Goal: Task Accomplishment & Management: Complete application form

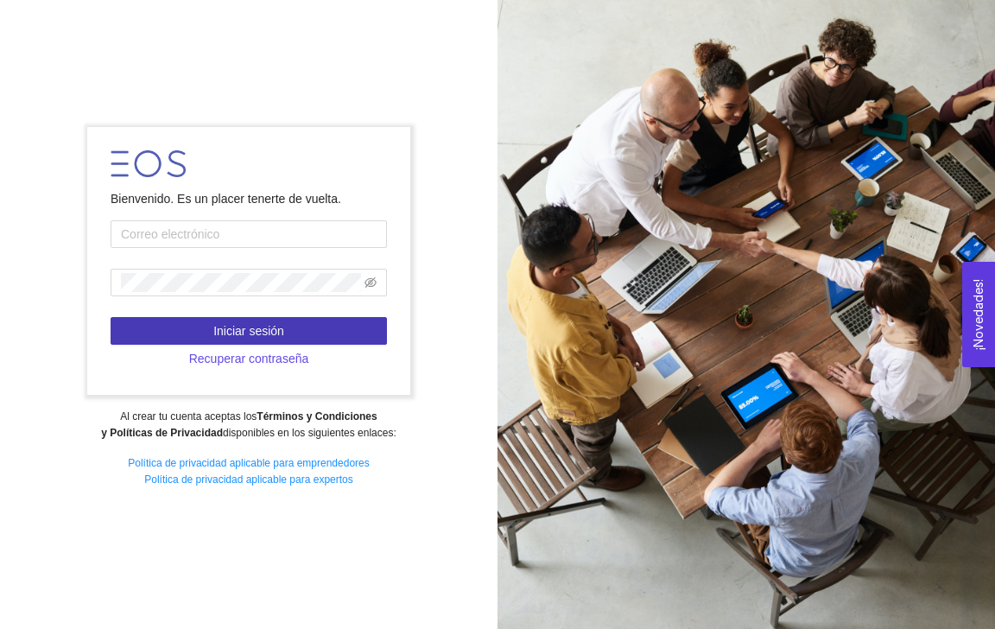
type input "[EMAIL_ADDRESS][DOMAIN_NAME]"
click at [287, 334] on button "Iniciar sesión" at bounding box center [249, 331] width 276 height 28
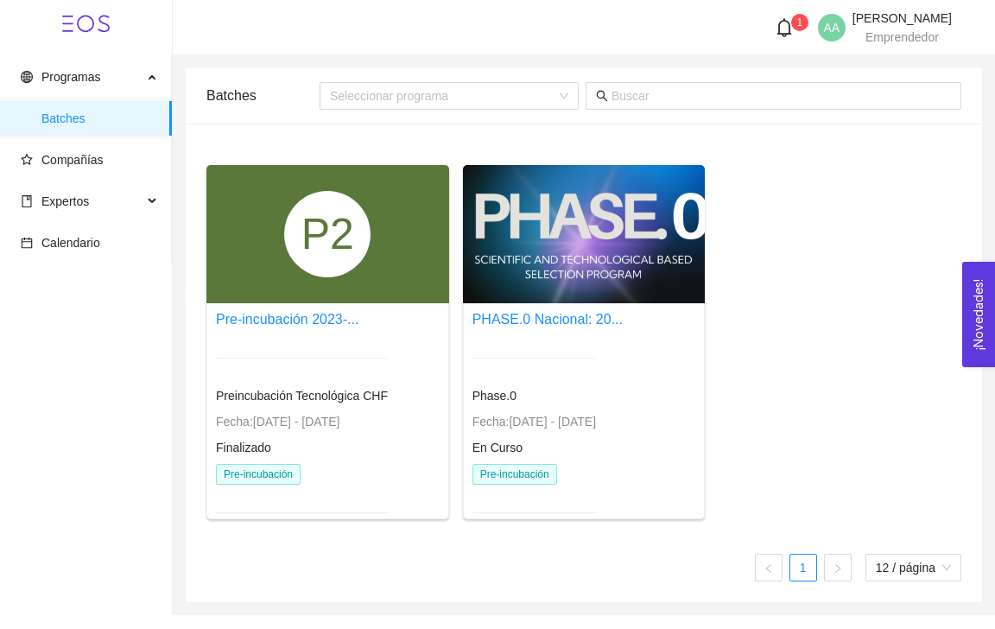
click at [485, 267] on div at bounding box center [584, 234] width 243 height 138
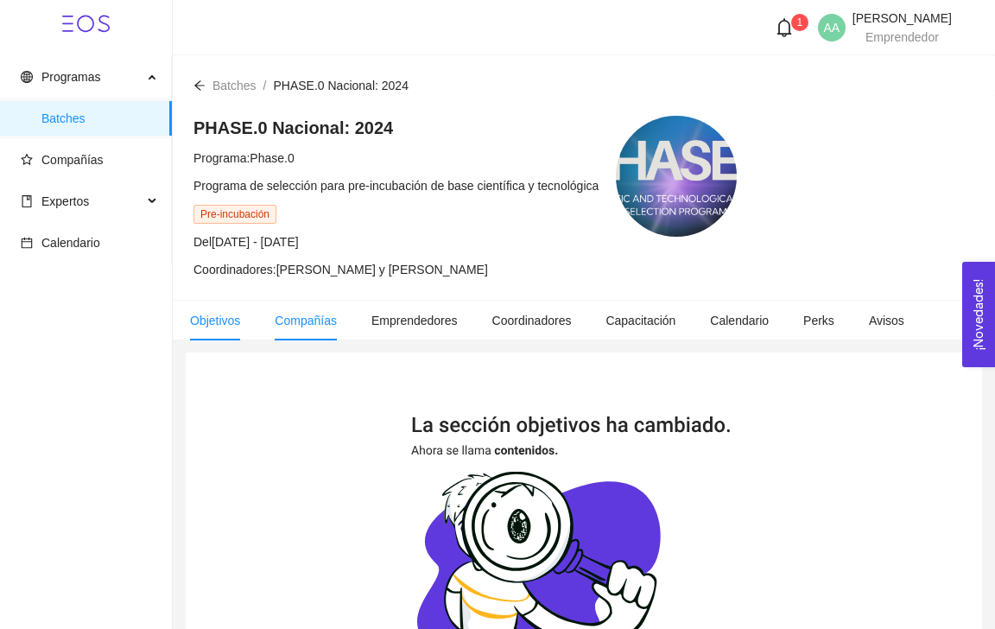
click at [317, 331] on li "Compañías" at bounding box center [305, 321] width 97 height 40
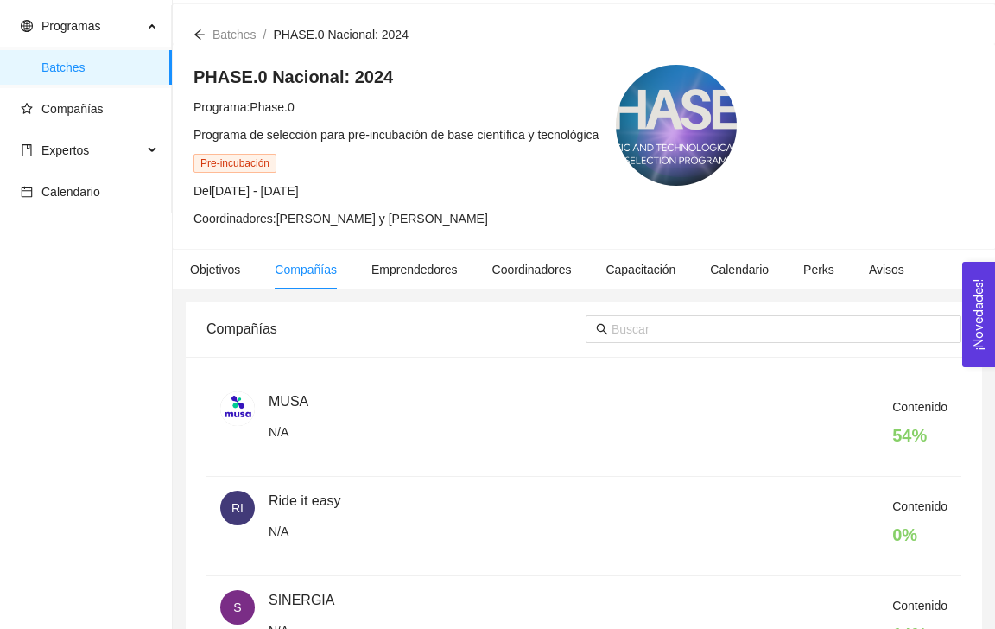
scroll to position [60, 0]
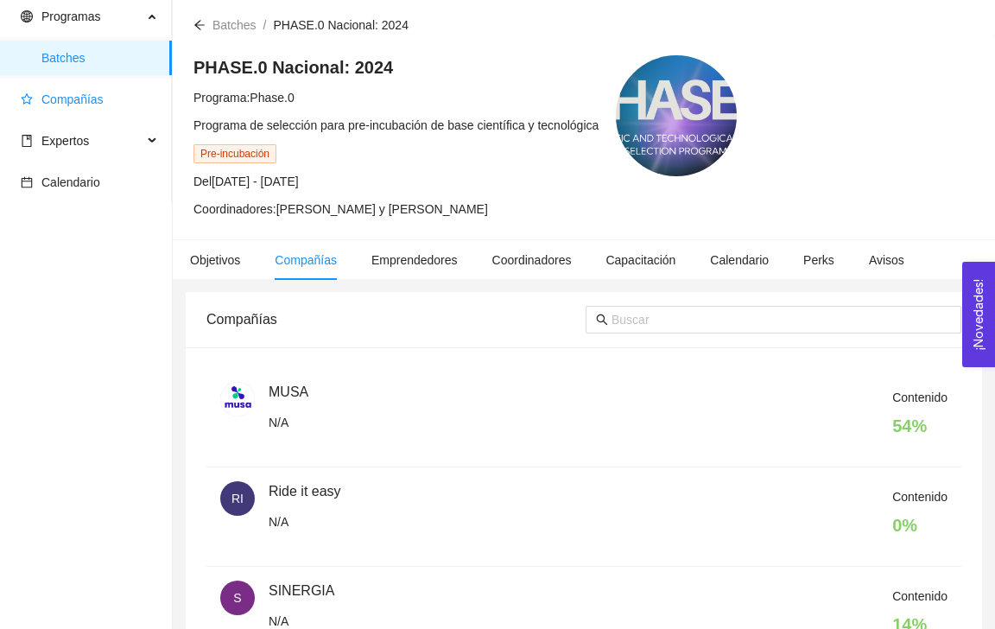
click at [73, 91] on span "Compañías" at bounding box center [89, 99] width 137 height 35
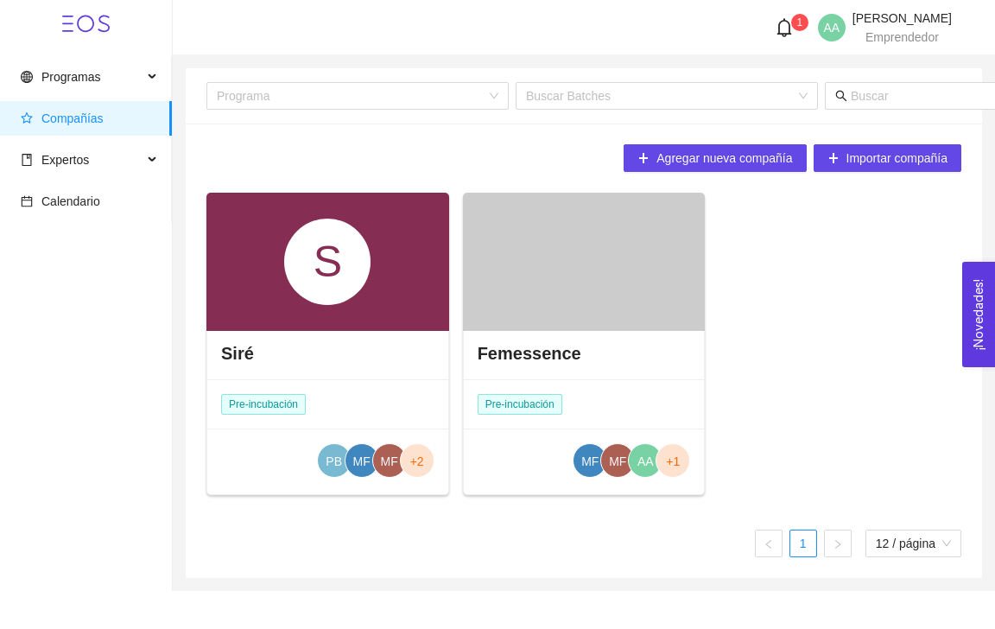
click at [589, 348] on div "Femessence" at bounding box center [584, 353] width 241 height 52
click at [586, 292] on div at bounding box center [584, 262] width 243 height 138
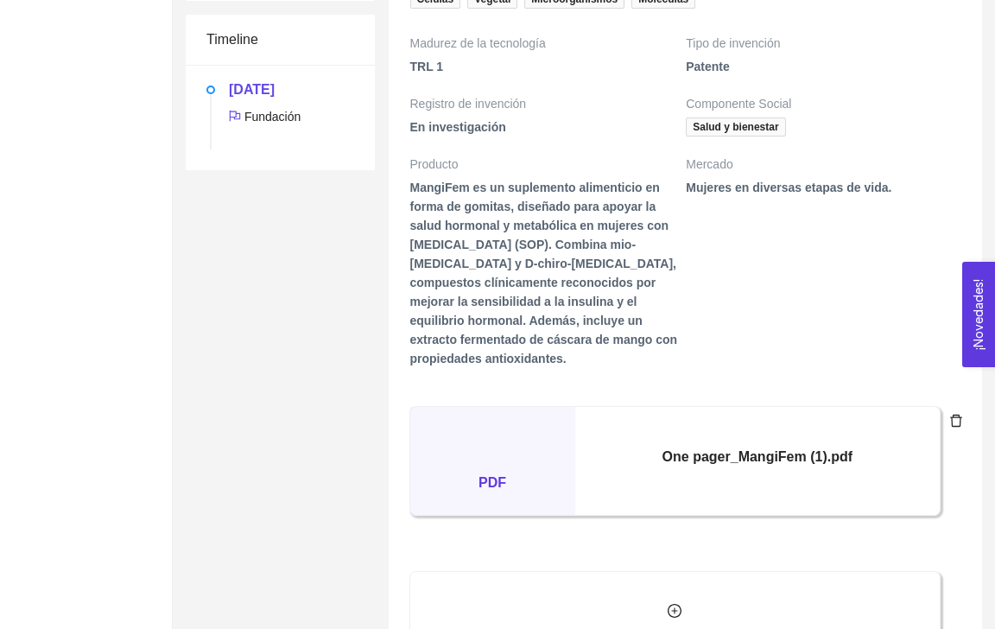
scroll to position [800, 0]
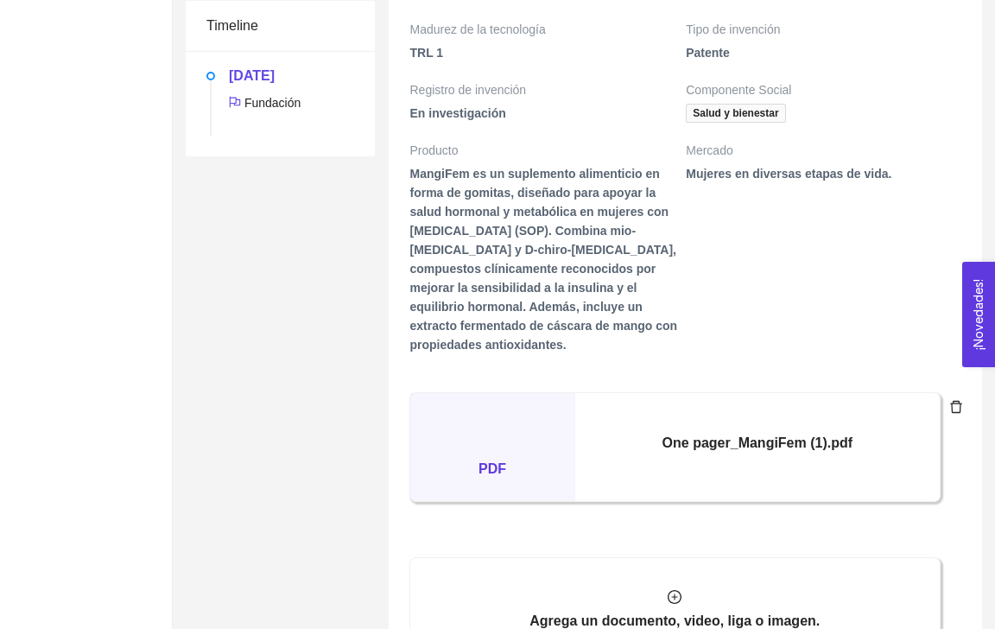
click at [499, 479] on h5 "pdf" at bounding box center [492, 436] width 165 height 86
click at [938, 444] on div "One pager_MangiFem (1).pdf" at bounding box center [757, 447] width 365 height 108
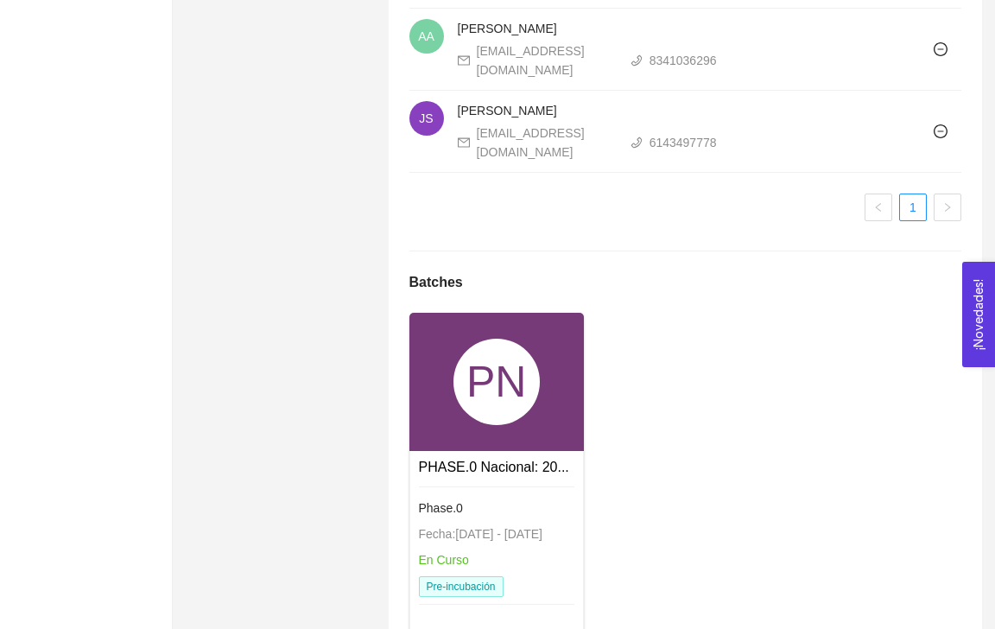
scroll to position [2005, 0]
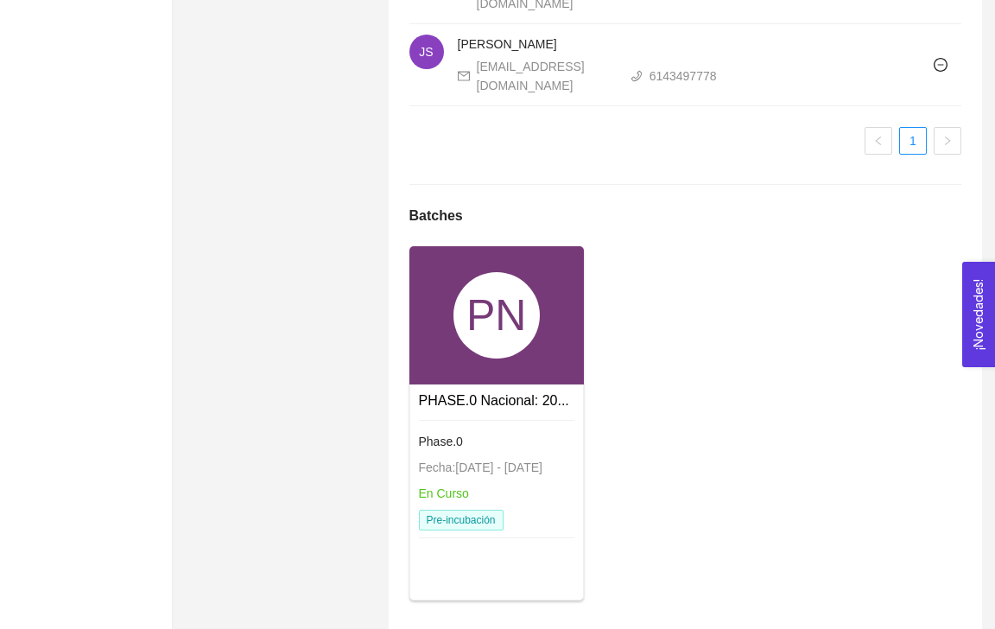
click at [516, 393] on link "PHASE.0 Nacional: 20..." at bounding box center [494, 400] width 150 height 15
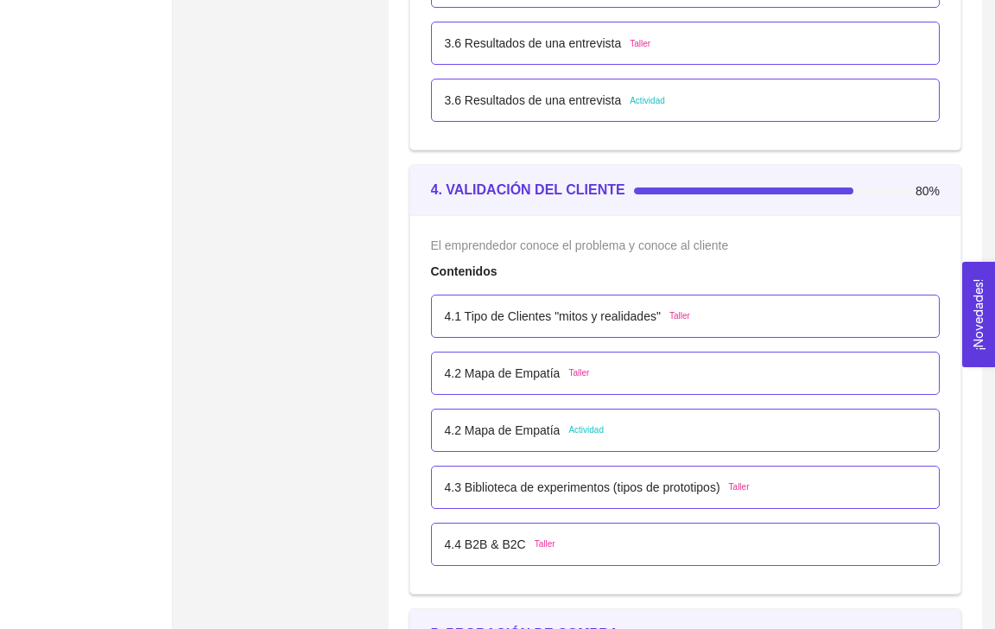
scroll to position [2686, 0]
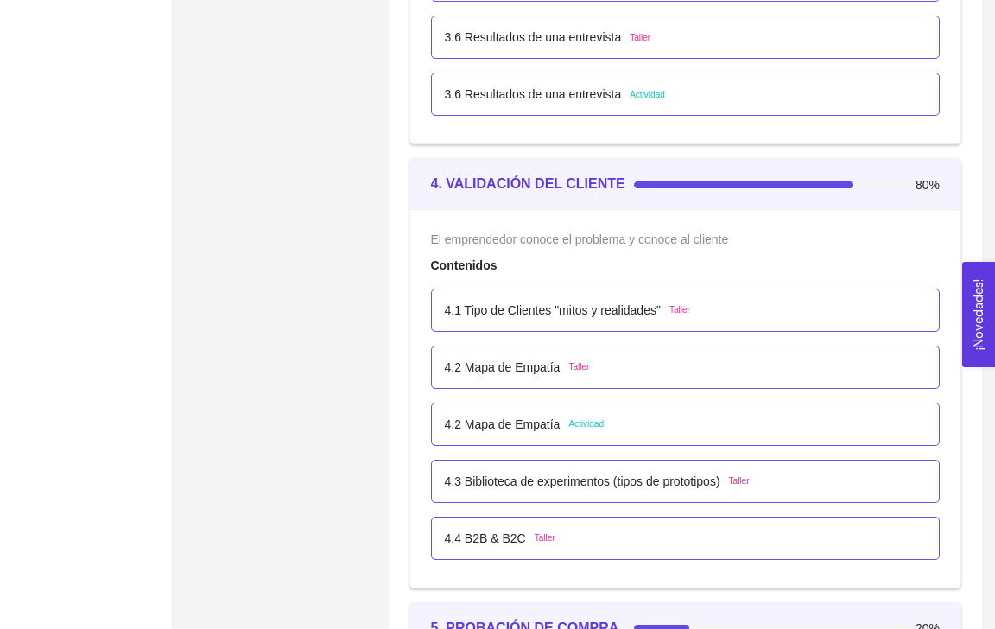
click at [541, 422] on p "4.2 Mapa de Empatía" at bounding box center [503, 424] width 116 height 19
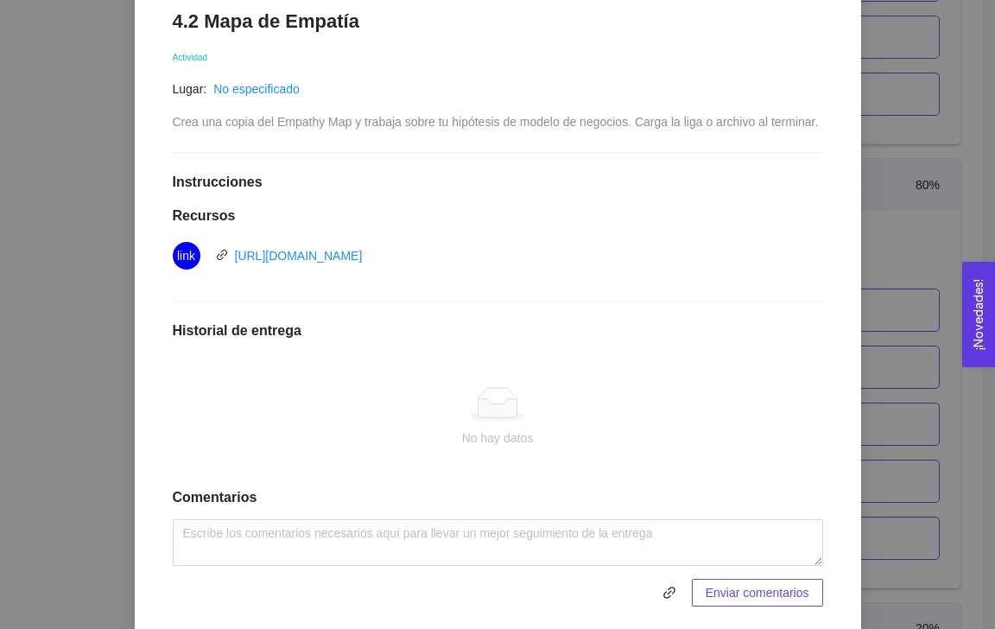
scroll to position [371, 0]
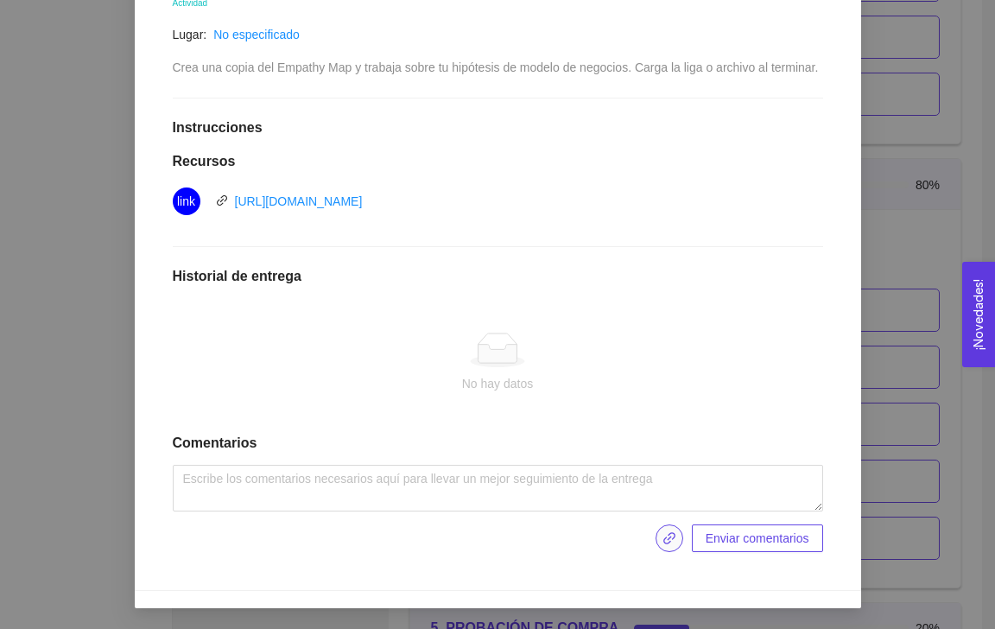
click at [670, 536] on icon "link" at bounding box center [670, 538] width 14 height 14
click at [668, 540] on icon "link" at bounding box center [670, 538] width 14 height 14
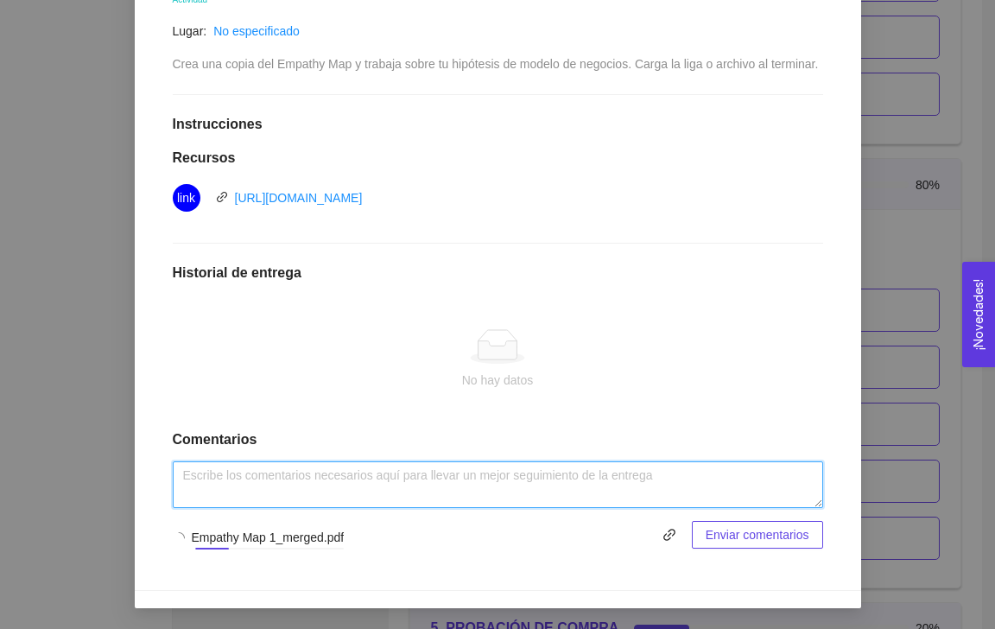
click at [396, 487] on textarea at bounding box center [498, 484] width 650 height 47
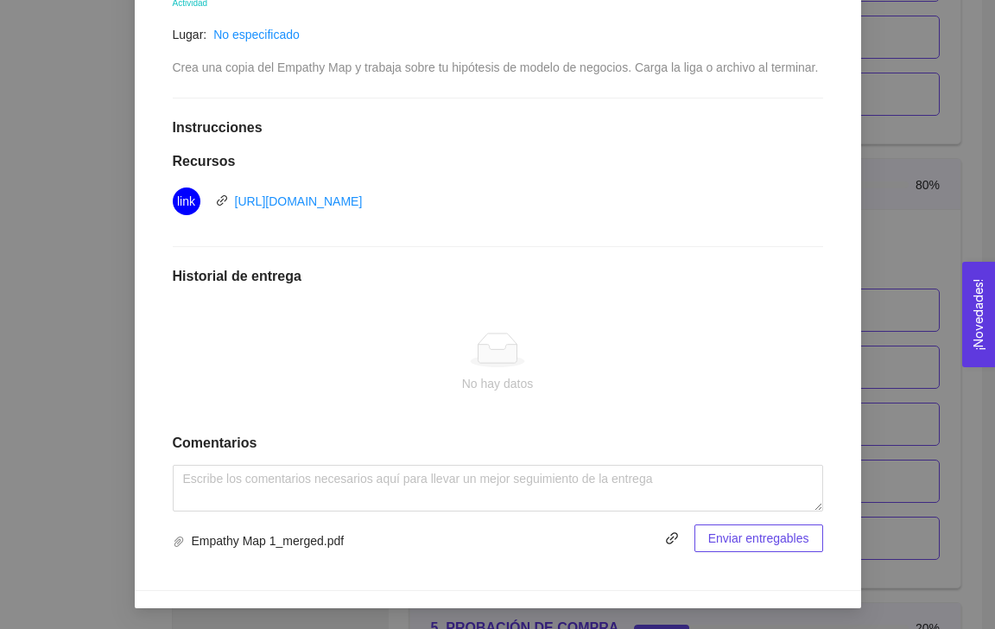
click at [752, 533] on span "Enviar entregables" at bounding box center [758, 538] width 101 height 19
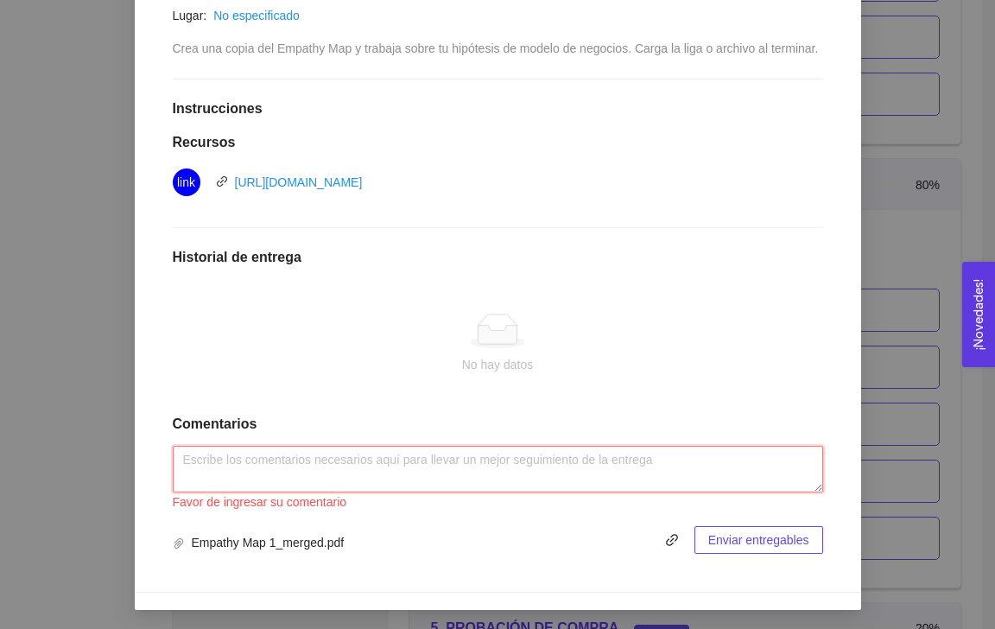
click at [479, 492] on textarea at bounding box center [498, 469] width 650 height 47
paste textarea "Empathy Map 1_merged.pdf"
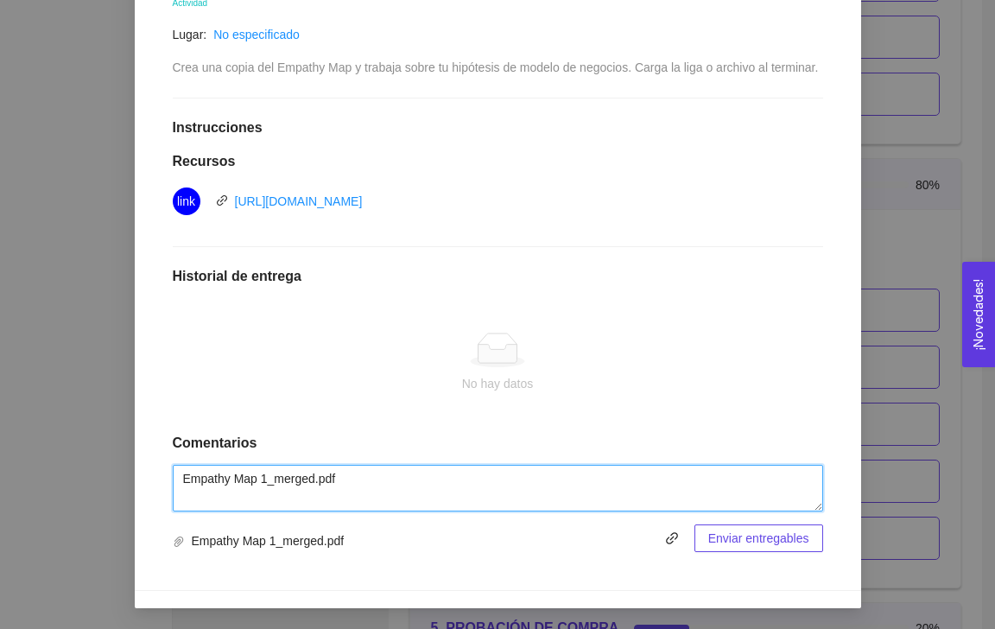
click at [329, 481] on textarea "Empathy Map 1_merged.pdf" at bounding box center [498, 488] width 650 height 47
type textarea "Empathy Map"
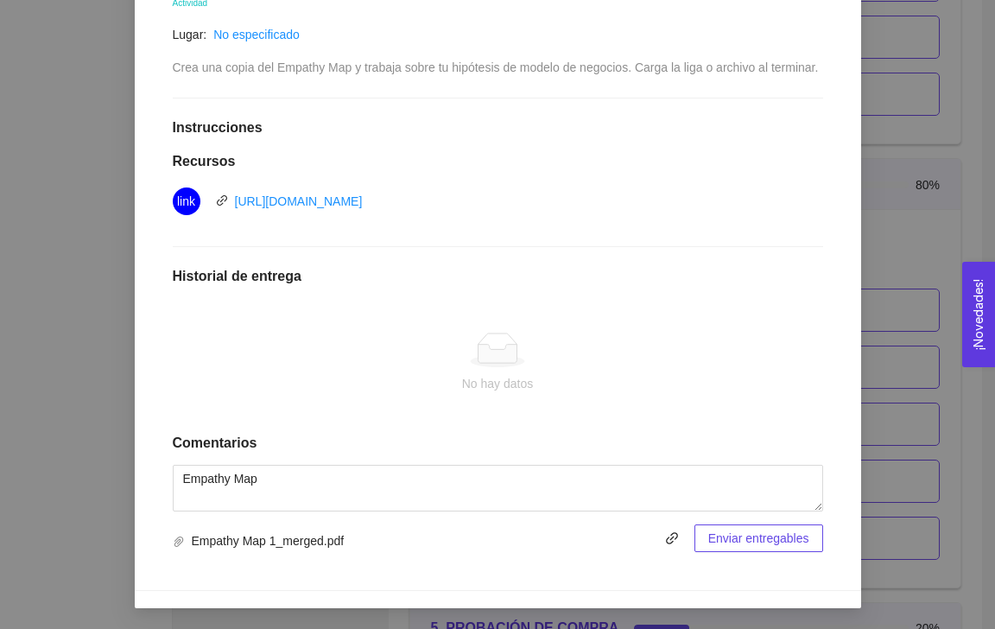
click at [727, 541] on span "Enviar entregables" at bounding box center [758, 538] width 101 height 19
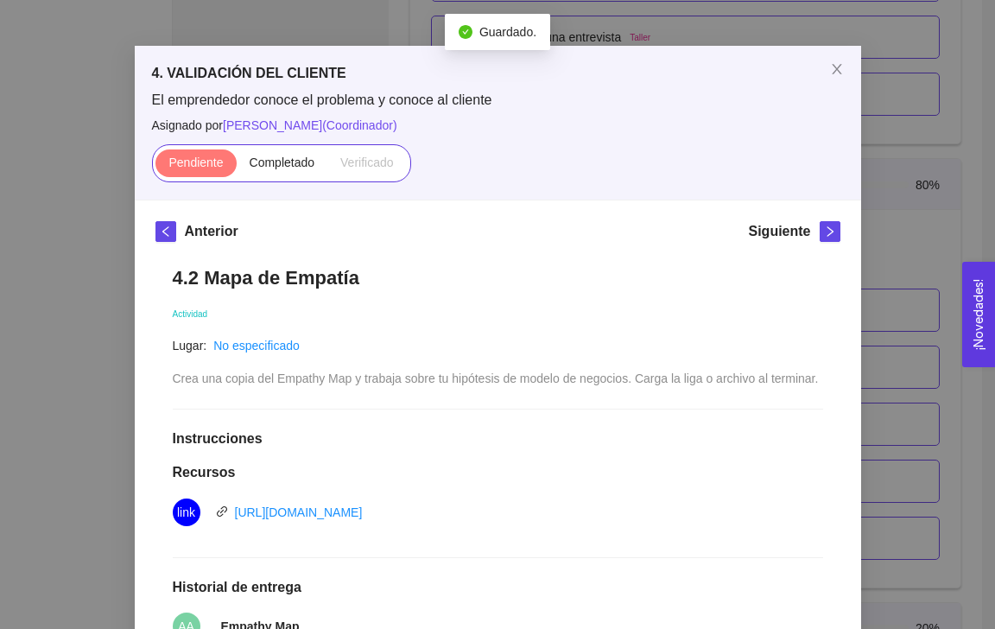
scroll to position [0, 0]
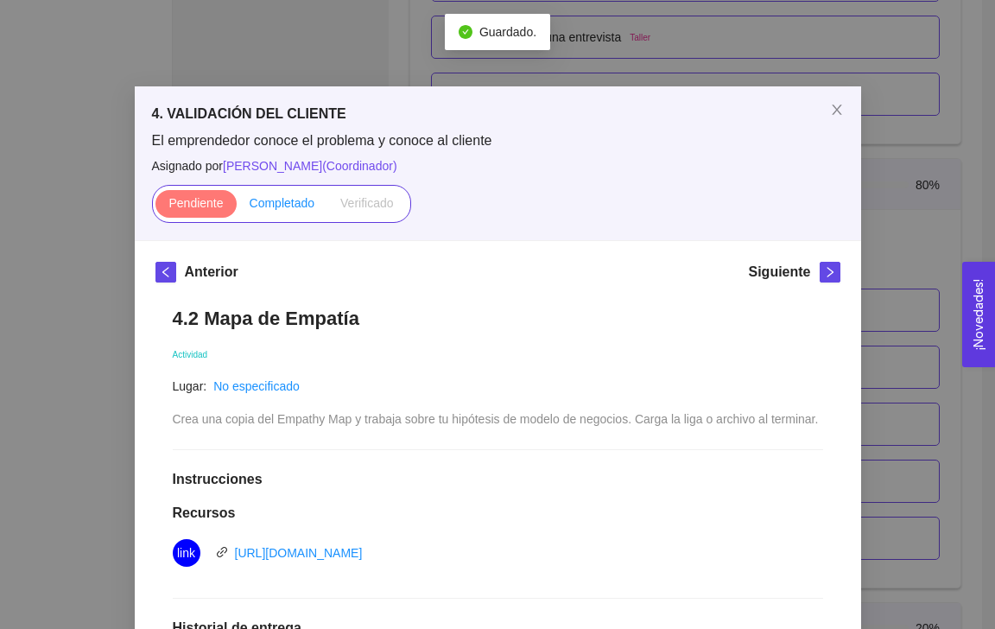
click at [287, 202] on span "Completado" at bounding box center [283, 203] width 66 height 14
click at [237, 207] on input "Completado" at bounding box center [237, 207] width 0 height 0
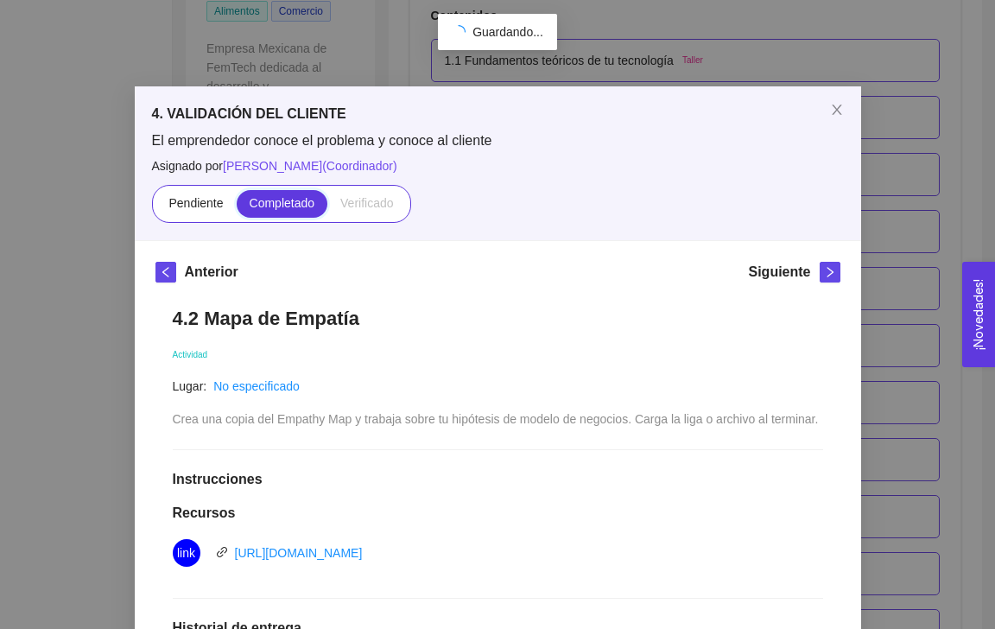
scroll to position [2686, 0]
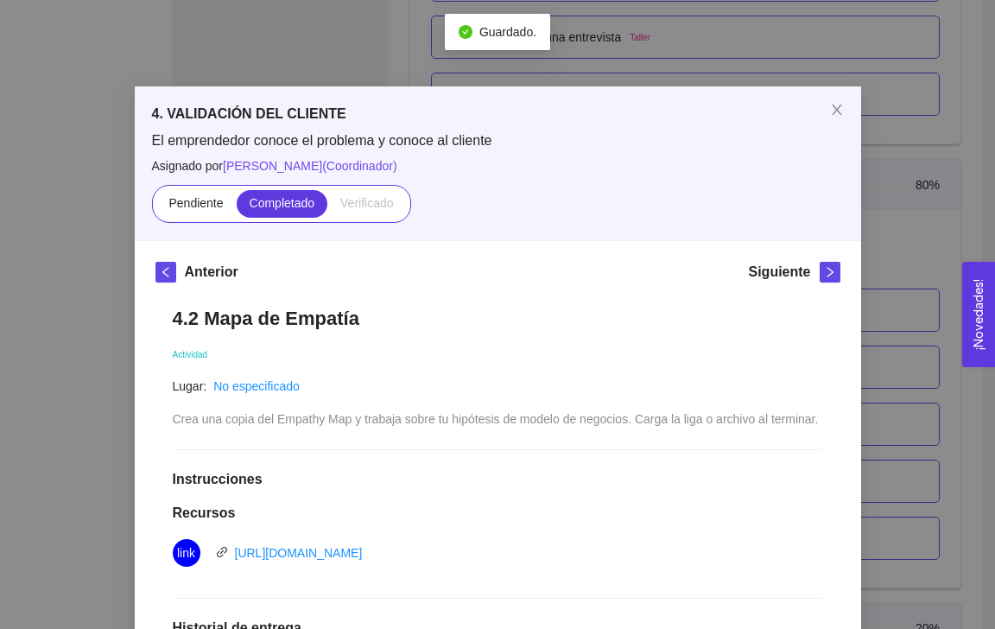
click at [101, 264] on div "4. VALIDACIÓN DEL CLIENTE El emprendedor conoce el problema y conoce al cliente…" at bounding box center [497, 314] width 995 height 629
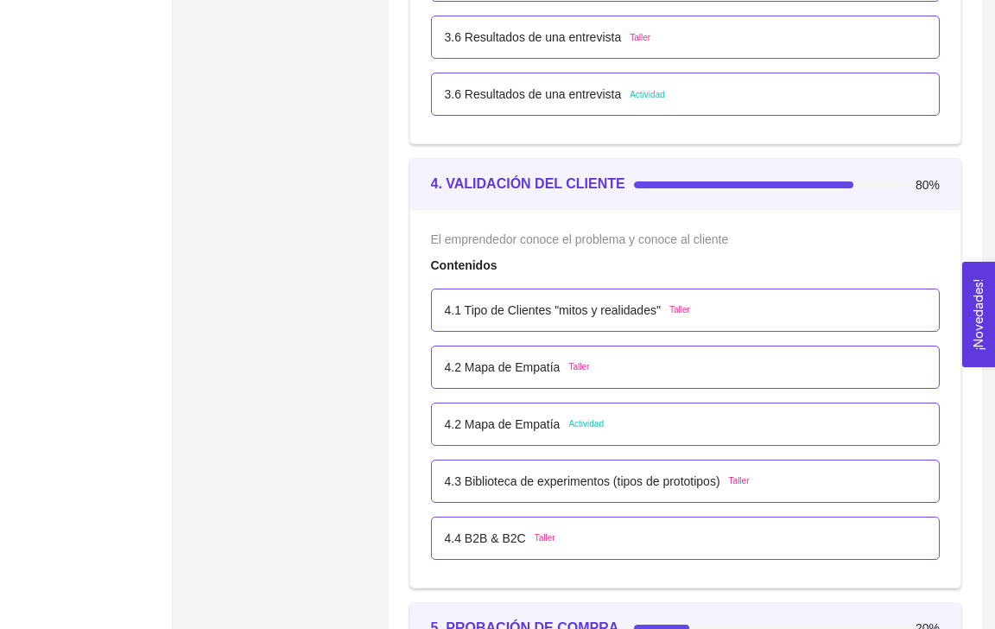
click at [516, 477] on p "4.3 Biblioteca de experimentos (tipos de prototipos)" at bounding box center [583, 481] width 276 height 19
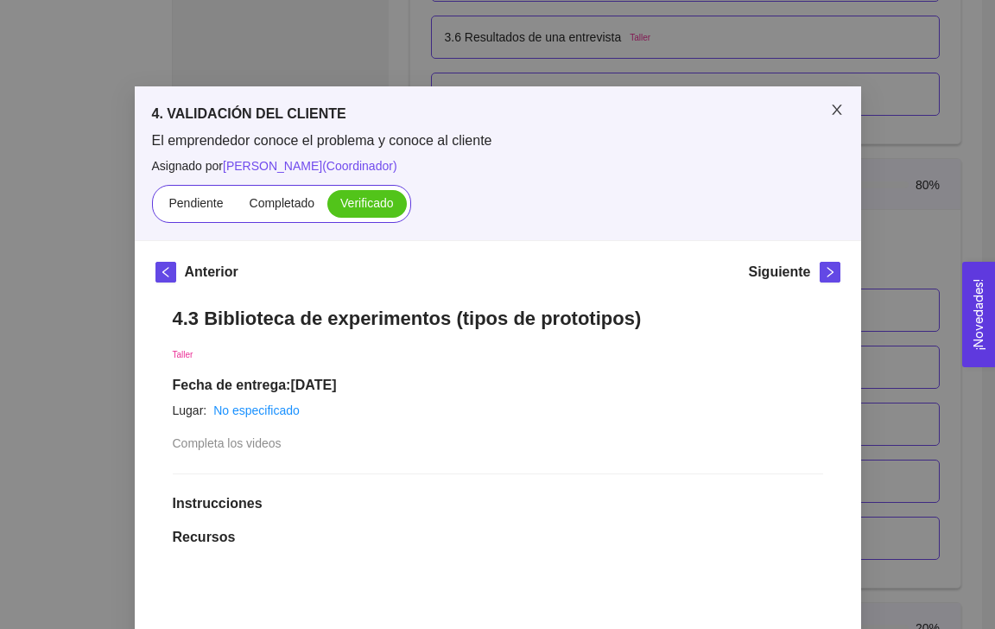
click at [839, 119] on span "Close" at bounding box center [837, 110] width 48 height 48
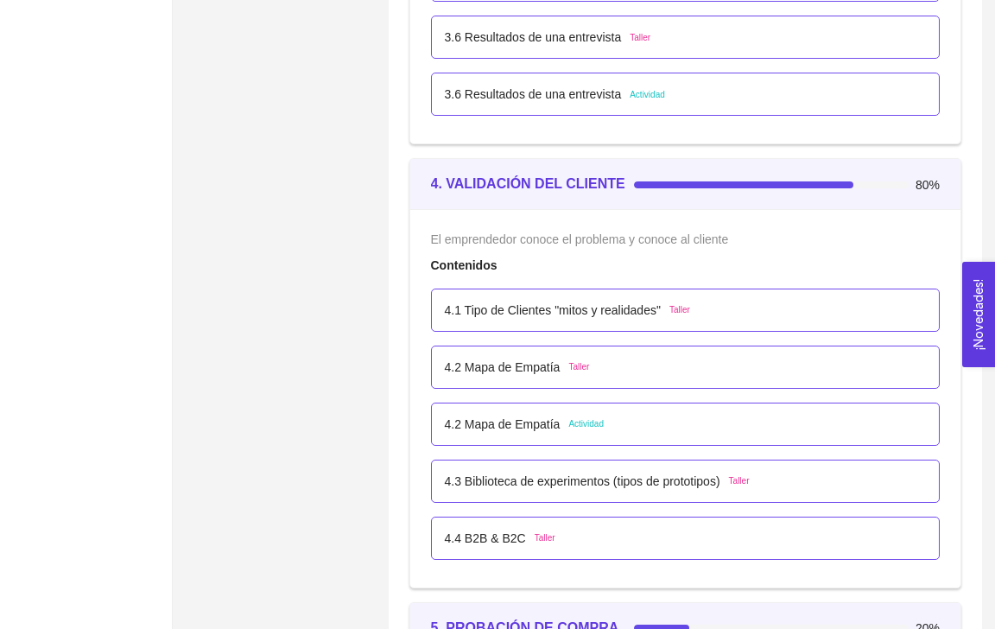
click at [523, 534] on p "4.4 B2B & B2C" at bounding box center [485, 538] width 81 height 19
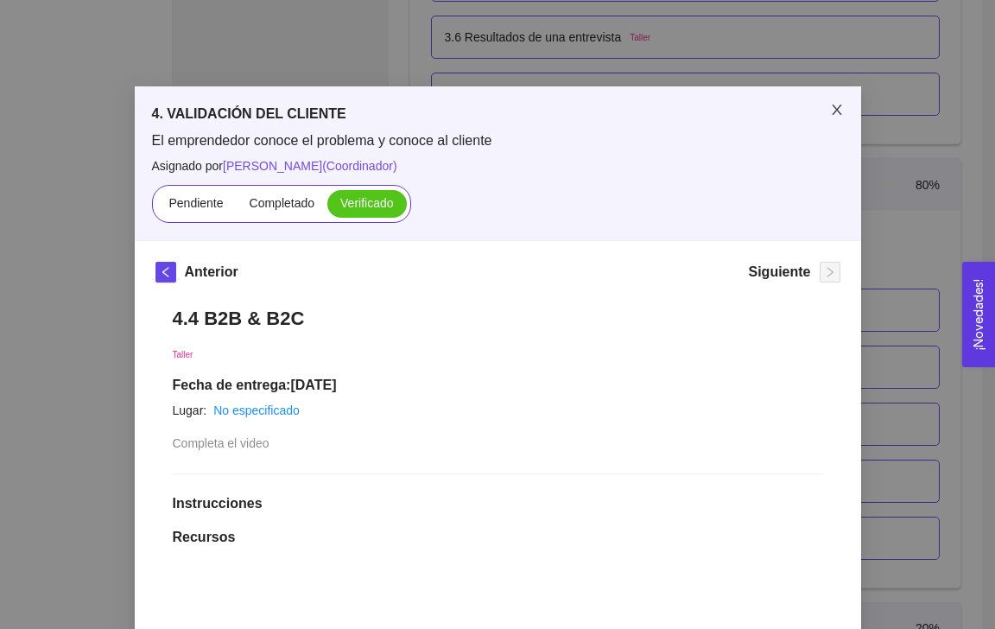
click at [833, 103] on span "Close" at bounding box center [837, 110] width 48 height 48
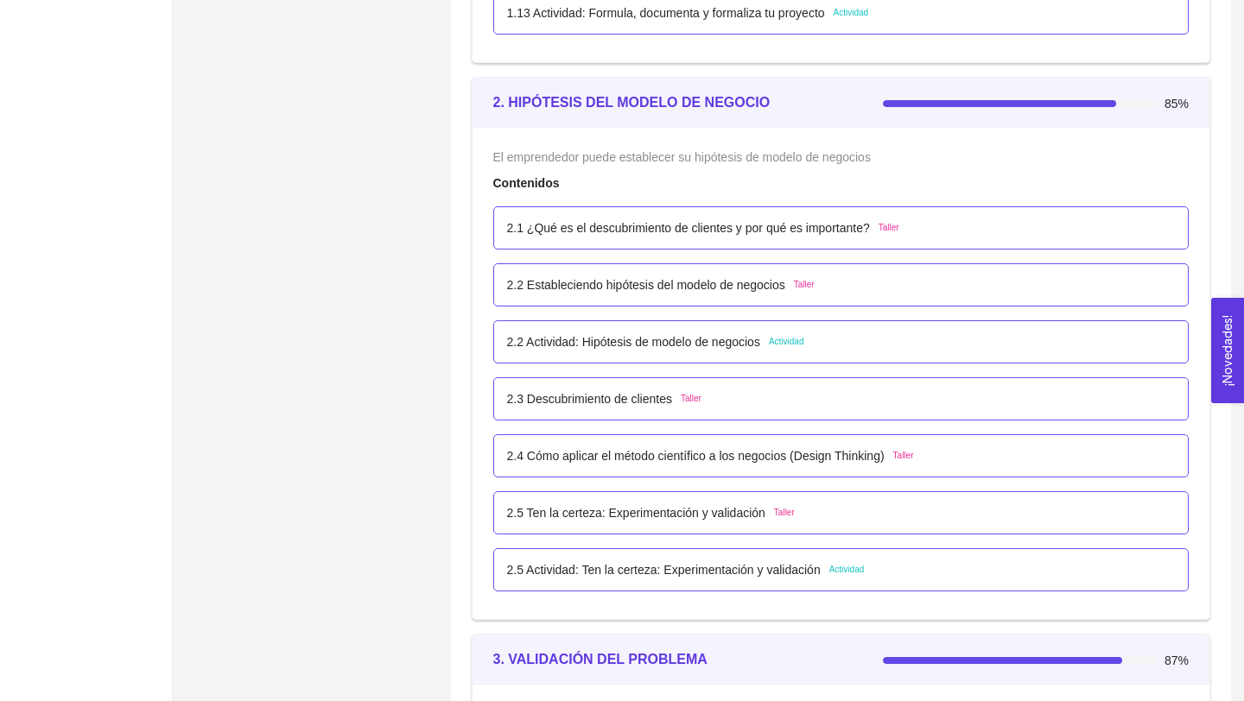
scroll to position [1602, 0]
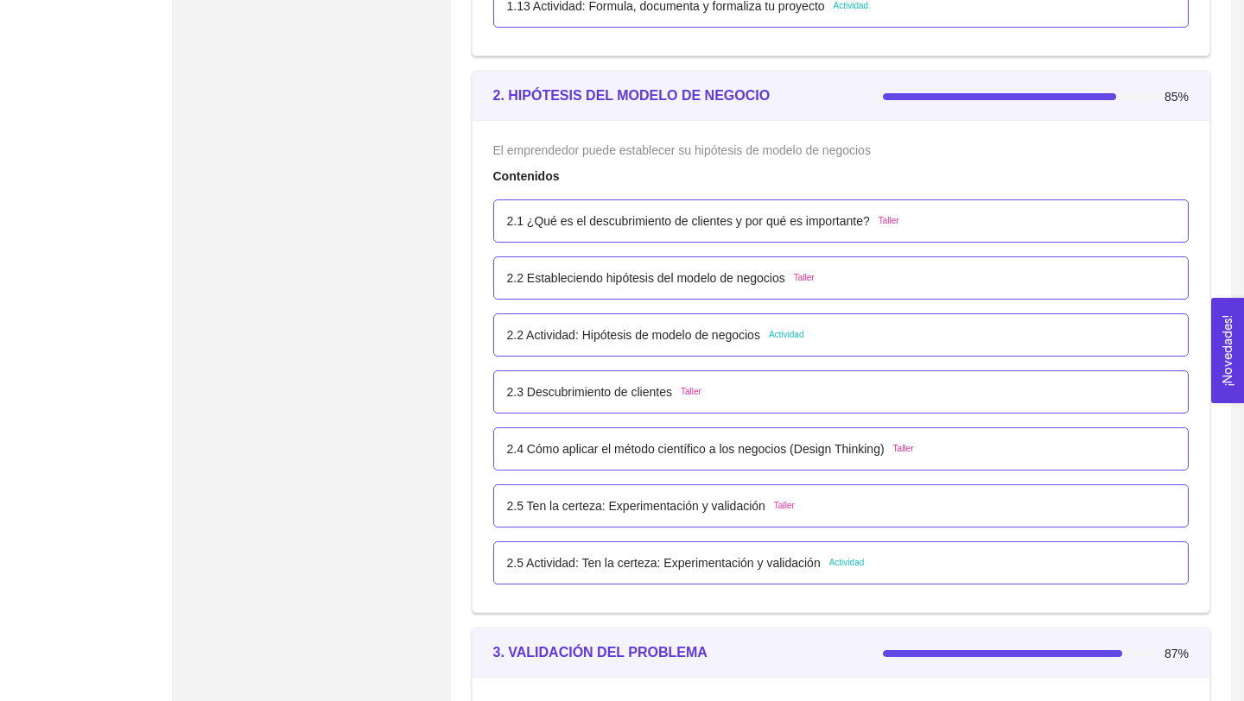
click at [537, 341] on p "2.2 Actividad: Hipótesis de modelo de negocios" at bounding box center [633, 335] width 253 height 19
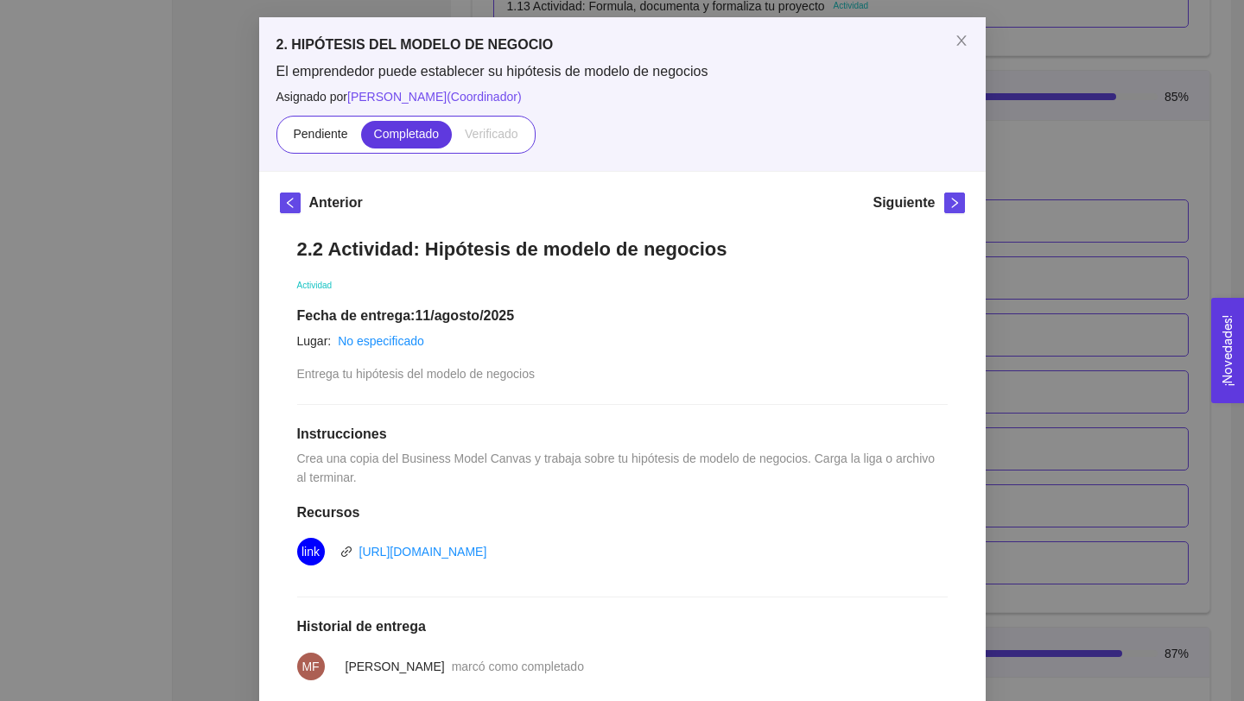
scroll to position [0, 0]
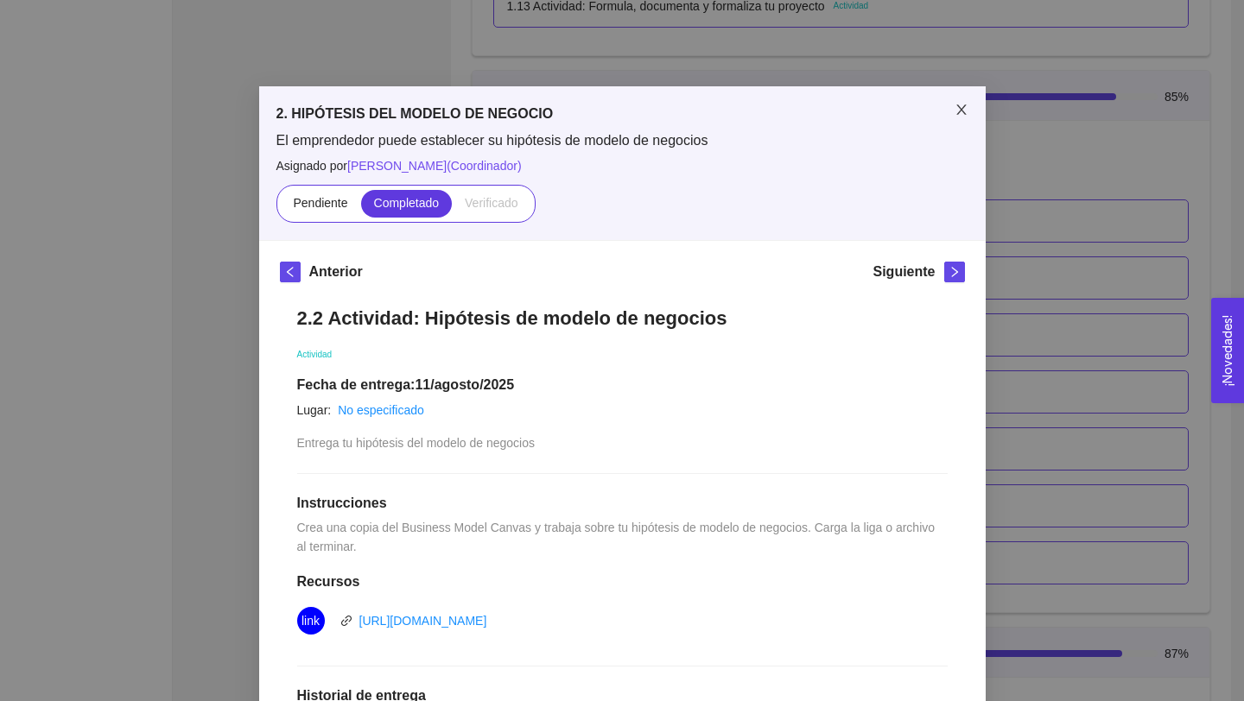
click at [955, 109] on icon "close" at bounding box center [962, 110] width 14 height 14
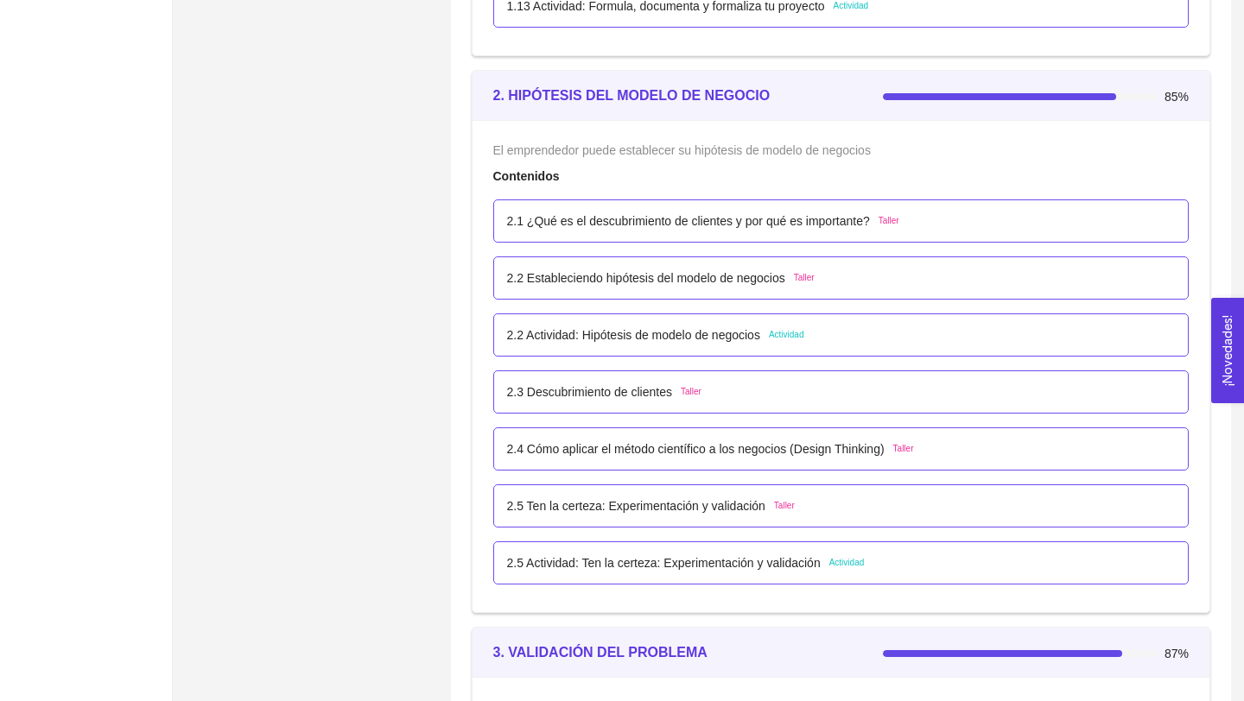
click at [641, 571] on p "2.5 Actividad: Ten la certeza: Experimentación y validación" at bounding box center [664, 563] width 314 height 19
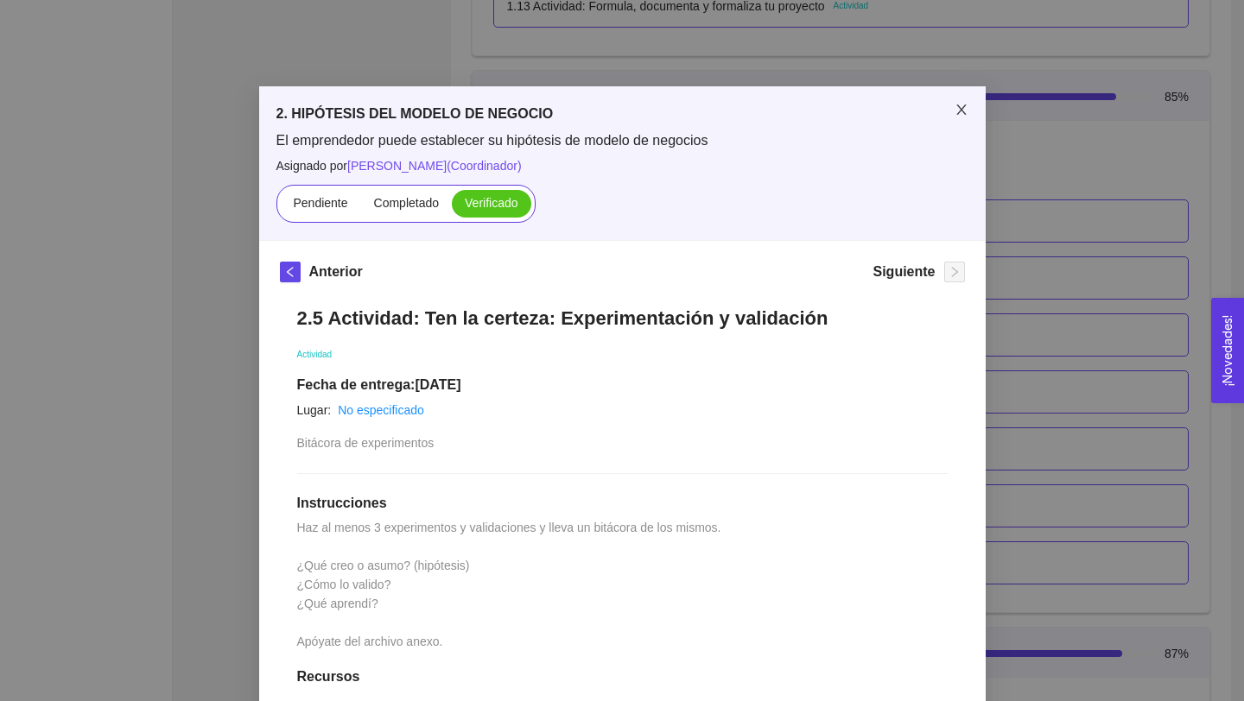
click at [972, 102] on span "Close" at bounding box center [961, 110] width 48 height 48
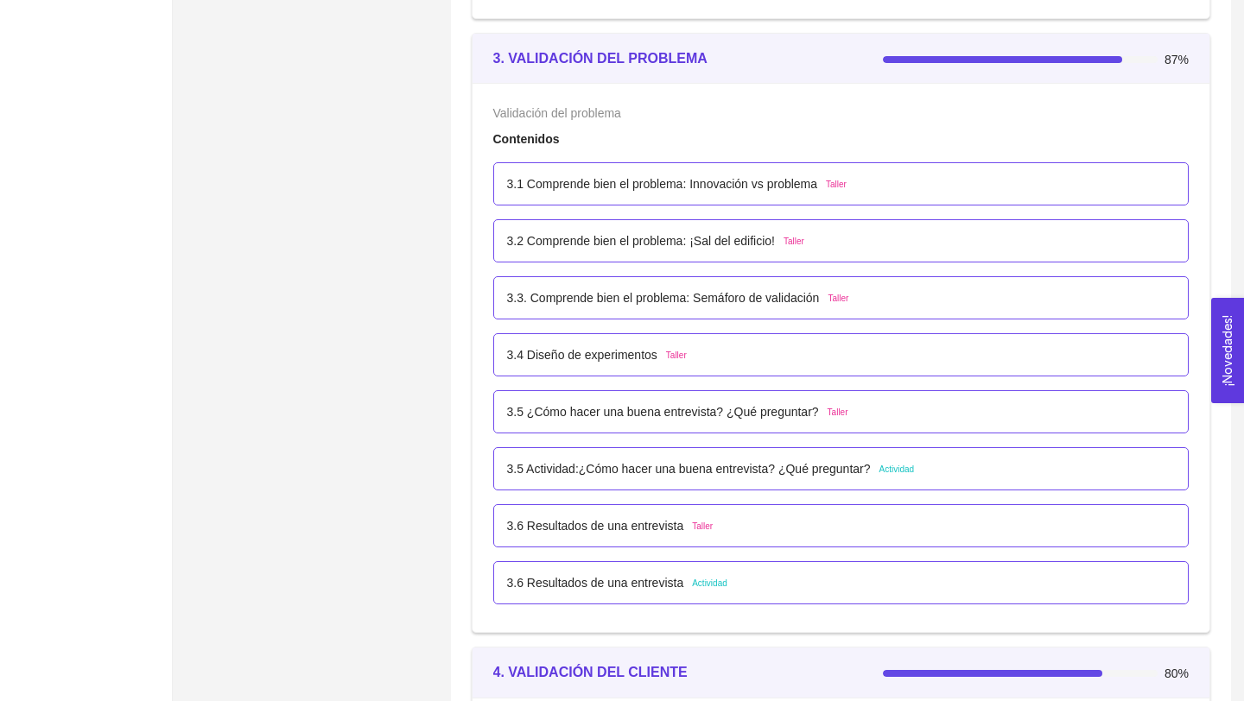
scroll to position [2199, 0]
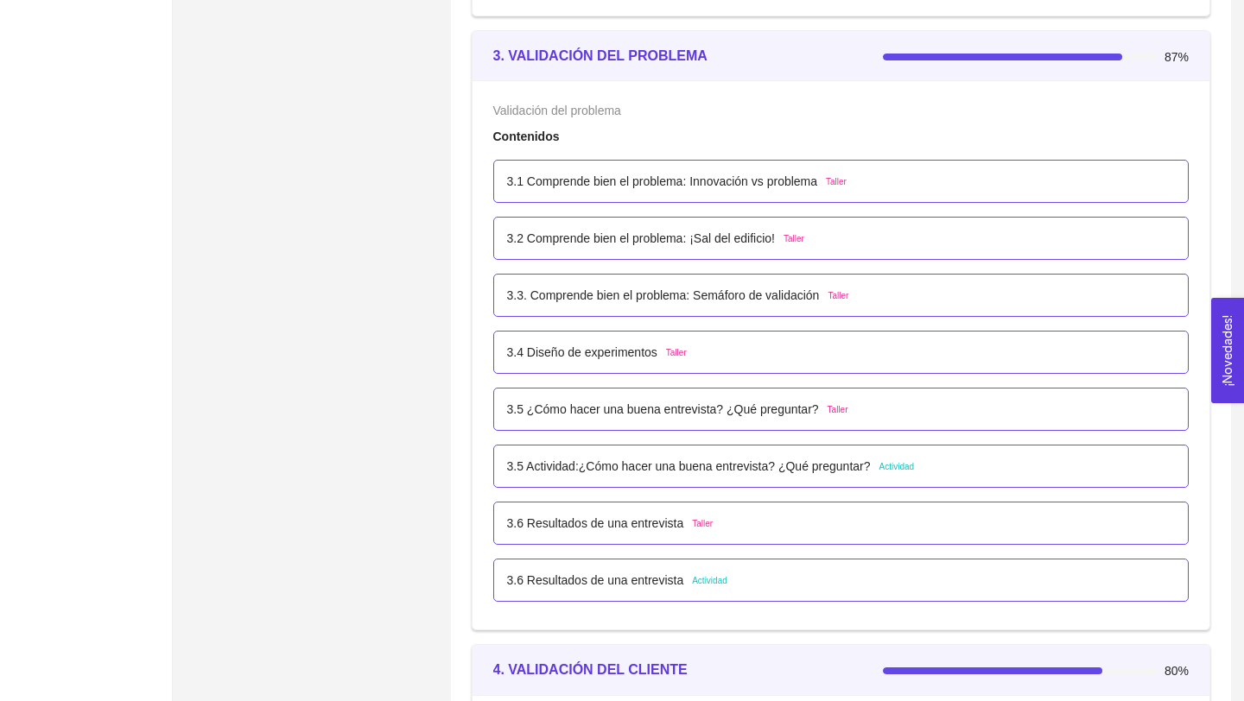
click at [742, 457] on p "3.5 Actividad:¿Cómo hacer una buena entrevista? ¿Qué preguntar?" at bounding box center [689, 466] width 364 height 19
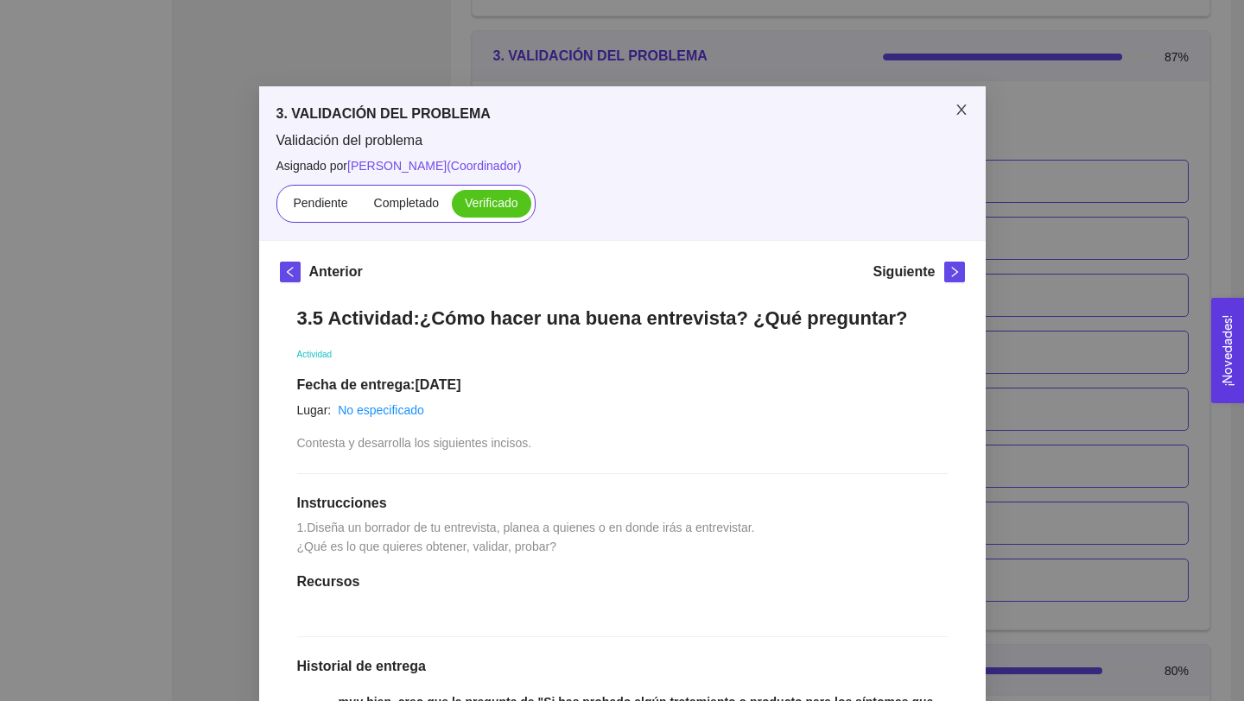
click at [968, 115] on span "Close" at bounding box center [961, 110] width 48 height 48
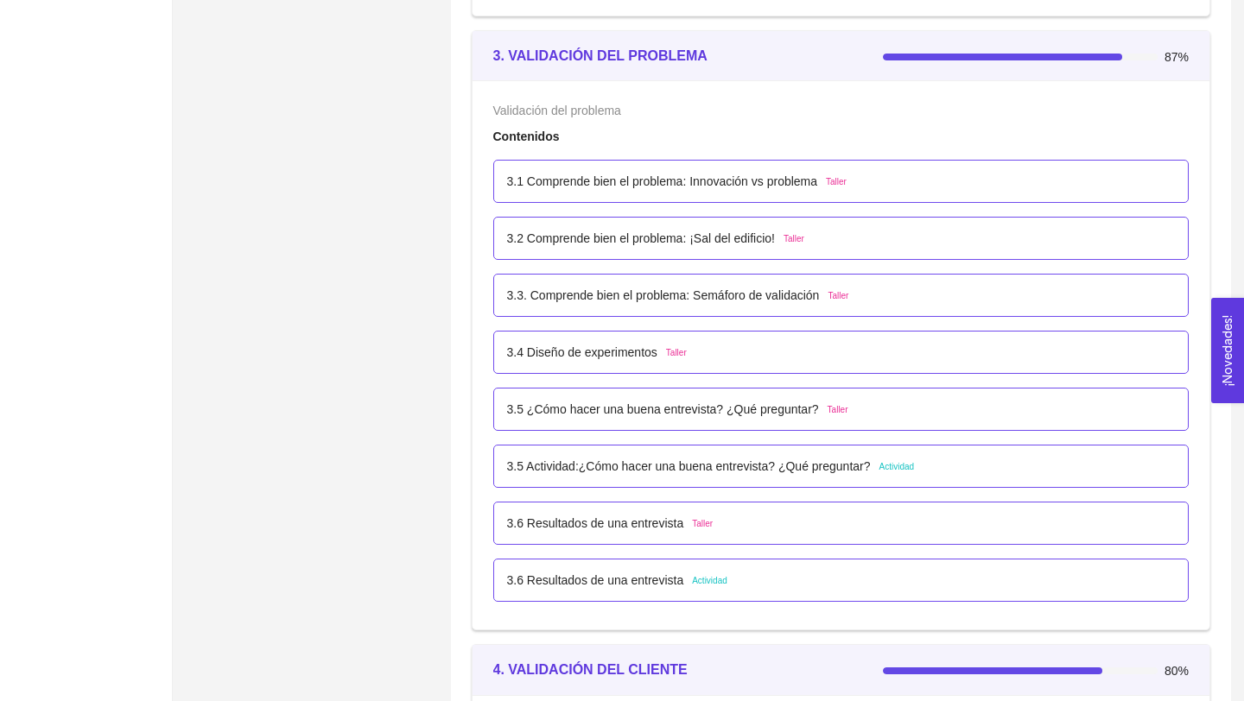
click at [650, 574] on p "3.6 Resultados de una entrevista" at bounding box center [595, 580] width 177 height 19
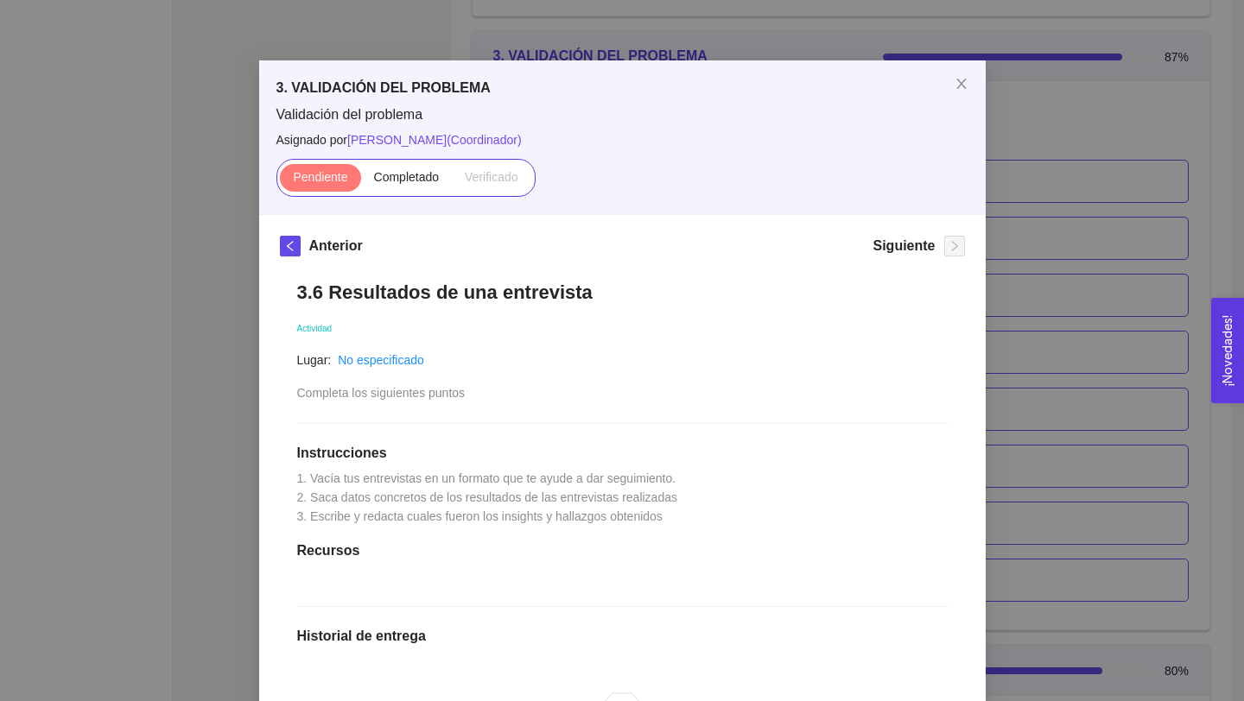
scroll to position [0, 0]
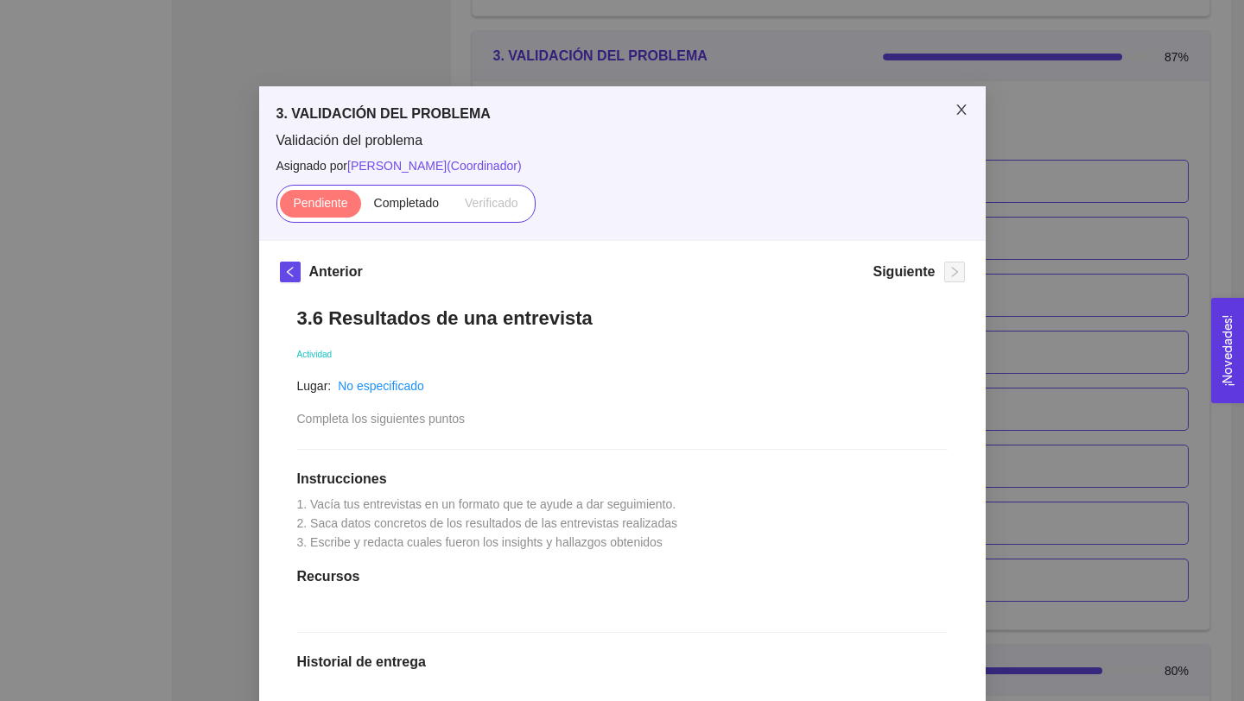
click at [963, 122] on span "Close" at bounding box center [961, 110] width 48 height 48
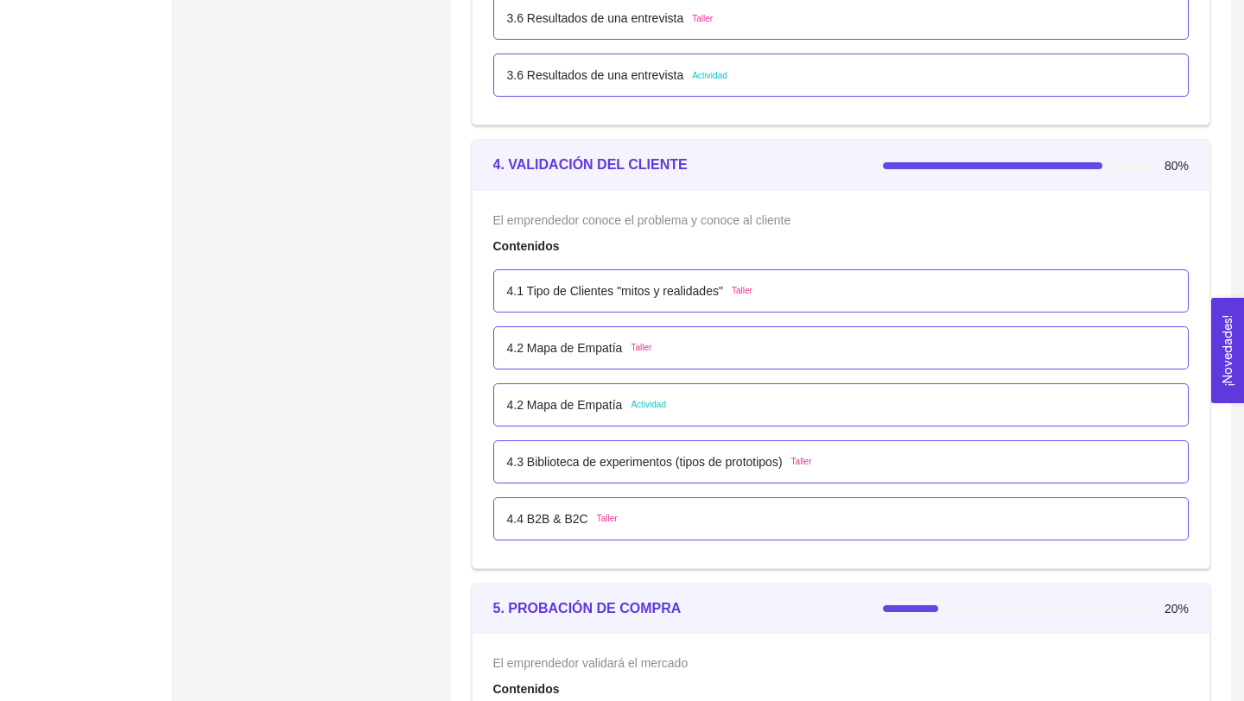
scroll to position [2710, 0]
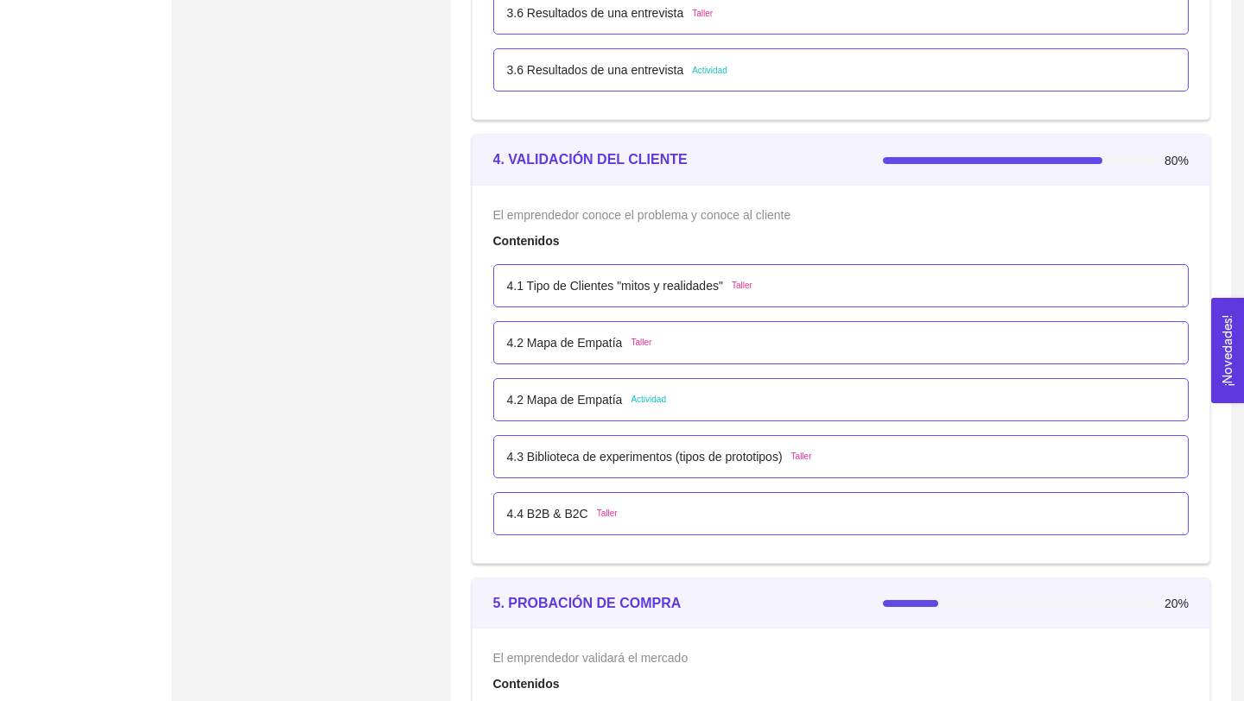
click at [613, 407] on p "4.2 Mapa de Empatía" at bounding box center [565, 399] width 116 height 19
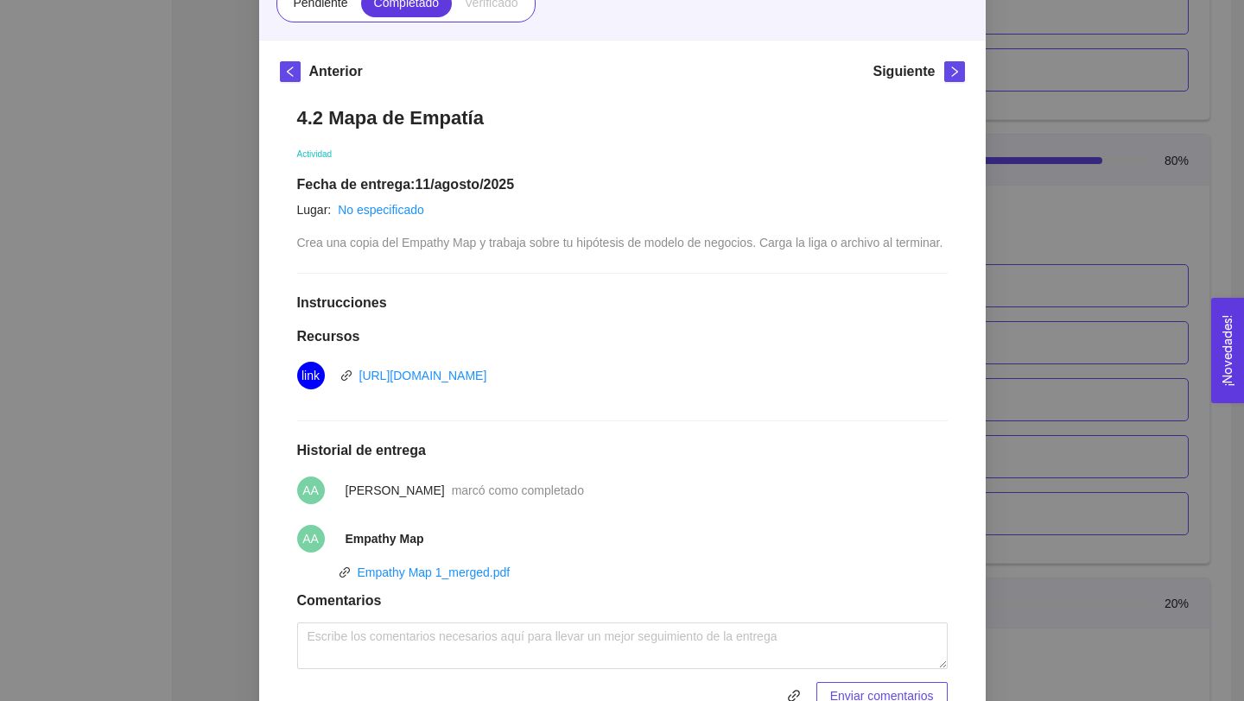
scroll to position [0, 0]
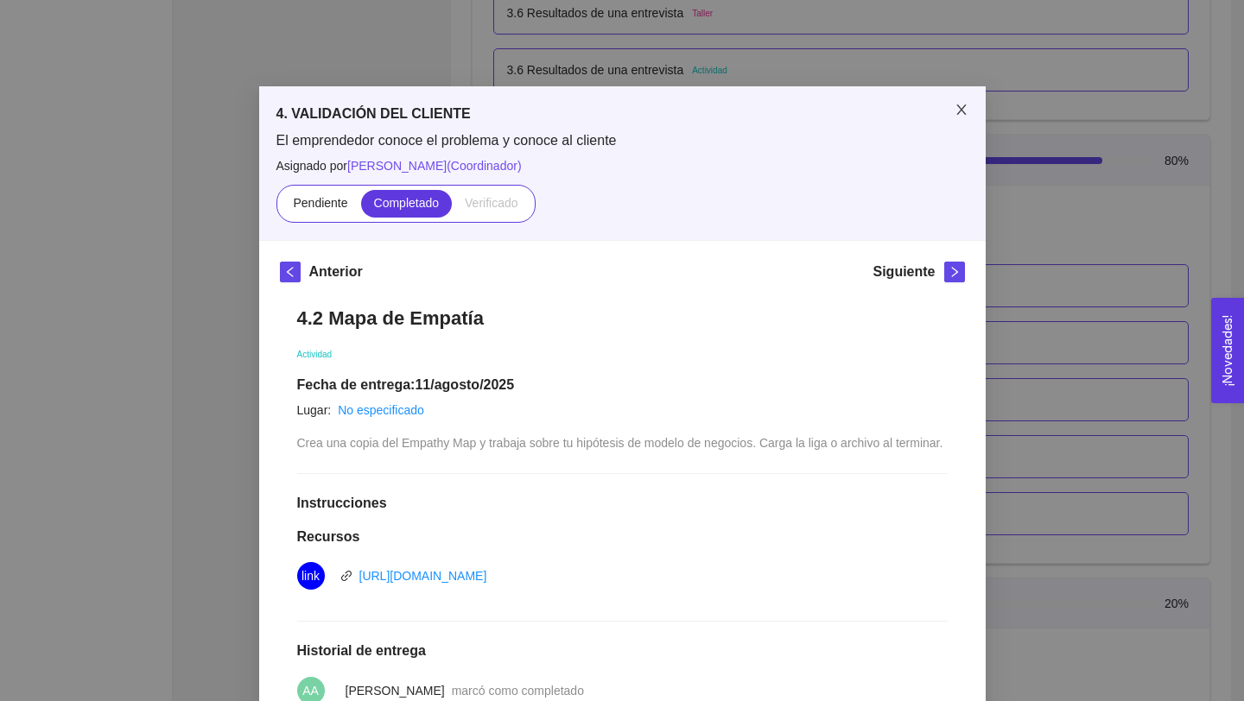
click at [961, 116] on icon "close" at bounding box center [962, 110] width 14 height 14
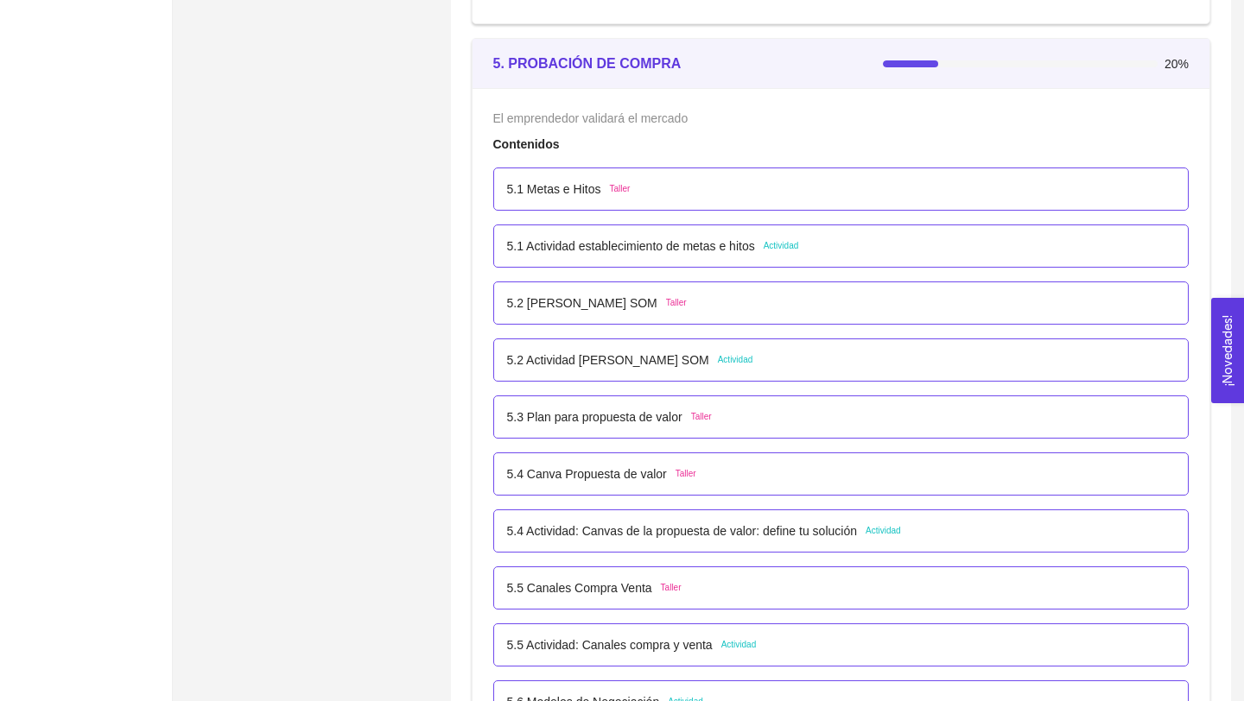
scroll to position [3248, 0]
click at [593, 180] on div "5.1 Metas e Hitos Taller" at bounding box center [841, 190] width 696 height 43
click at [584, 200] on p "5.1 Metas e Hitos" at bounding box center [554, 190] width 94 height 19
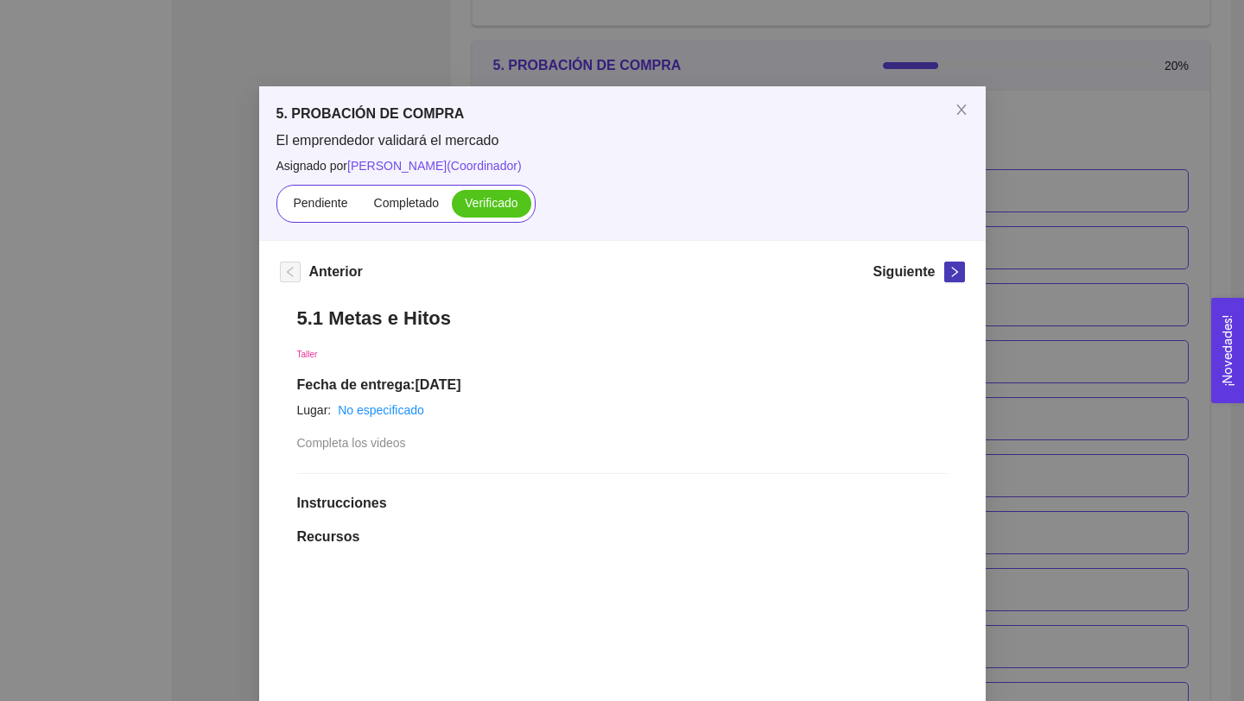
click at [960, 271] on icon "right" at bounding box center [955, 272] width 12 height 12
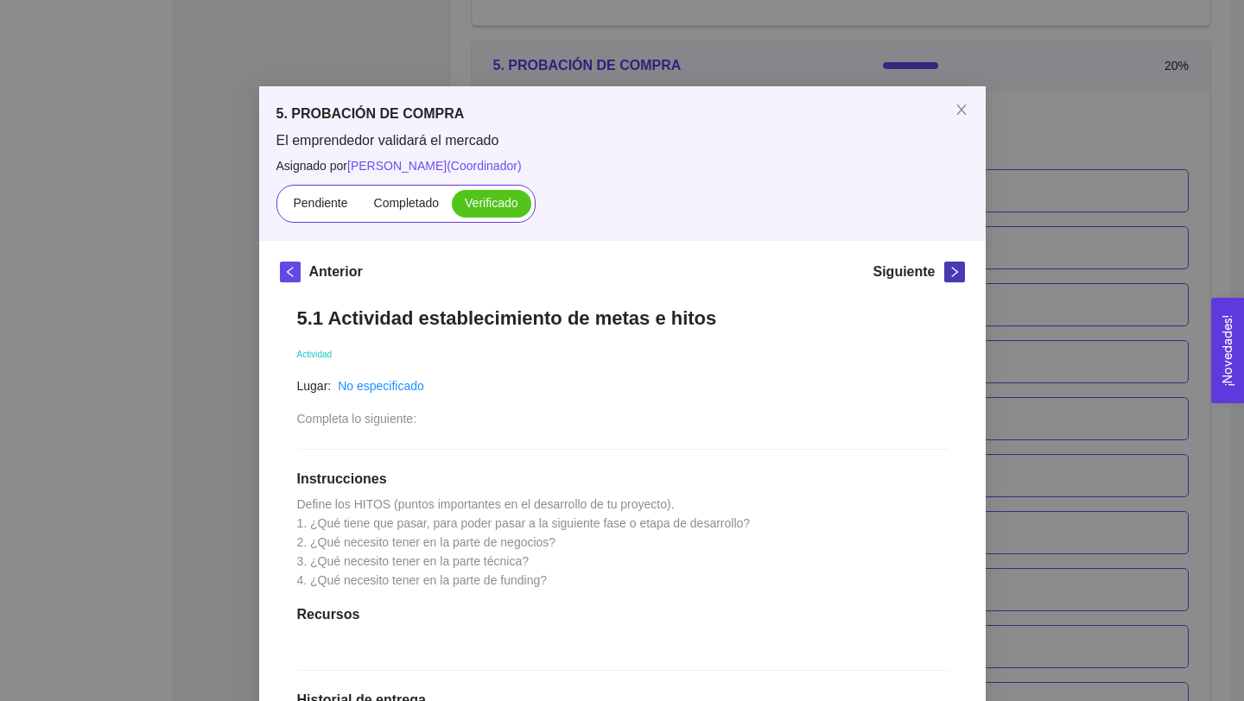
click at [960, 271] on icon "right" at bounding box center [955, 272] width 12 height 12
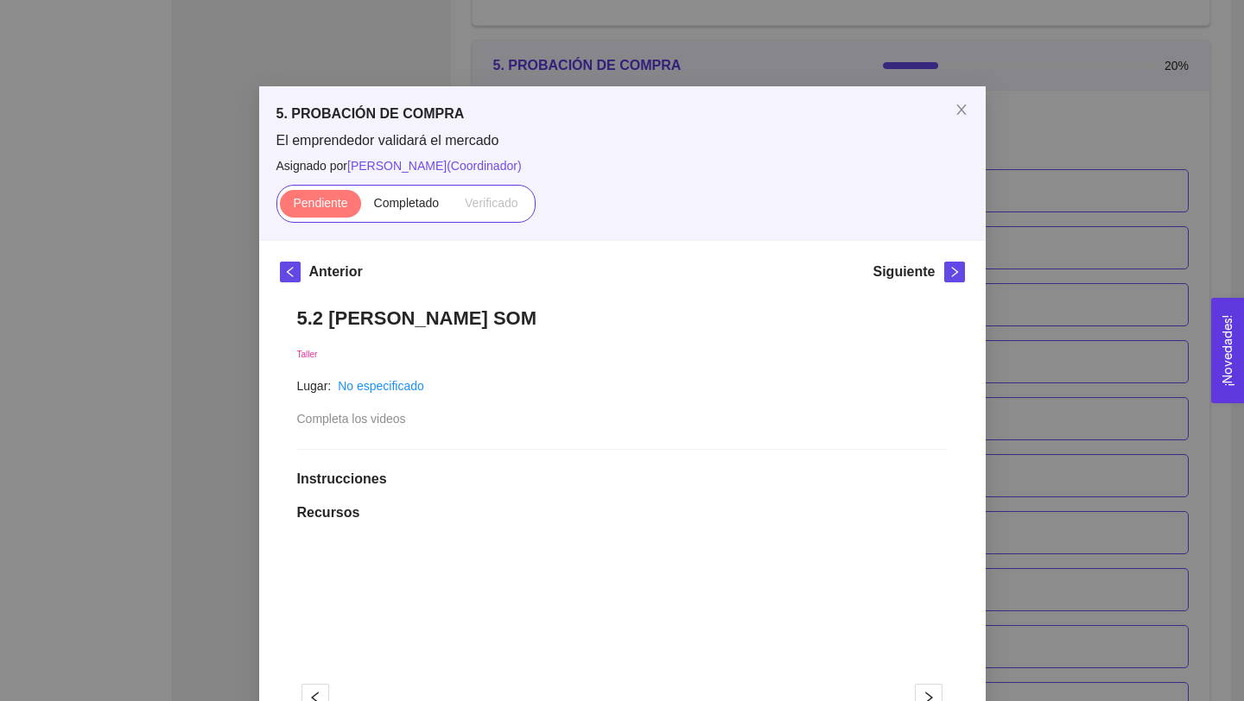
click at [393, 220] on div "Pendiente Completado Verificado" at bounding box center [405, 204] width 259 height 38
click at [405, 200] on span "Completado" at bounding box center [407, 203] width 66 height 14
click at [361, 207] on input "Completado" at bounding box center [361, 207] width 0 height 0
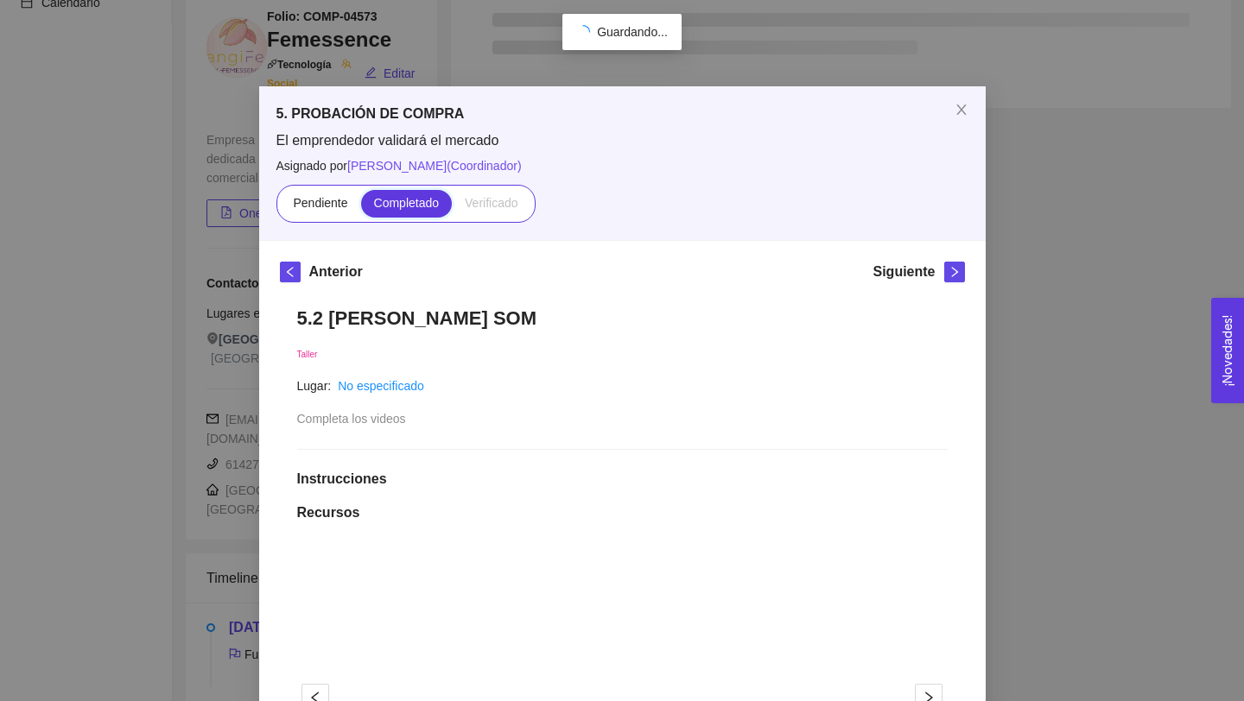
scroll to position [47, 0]
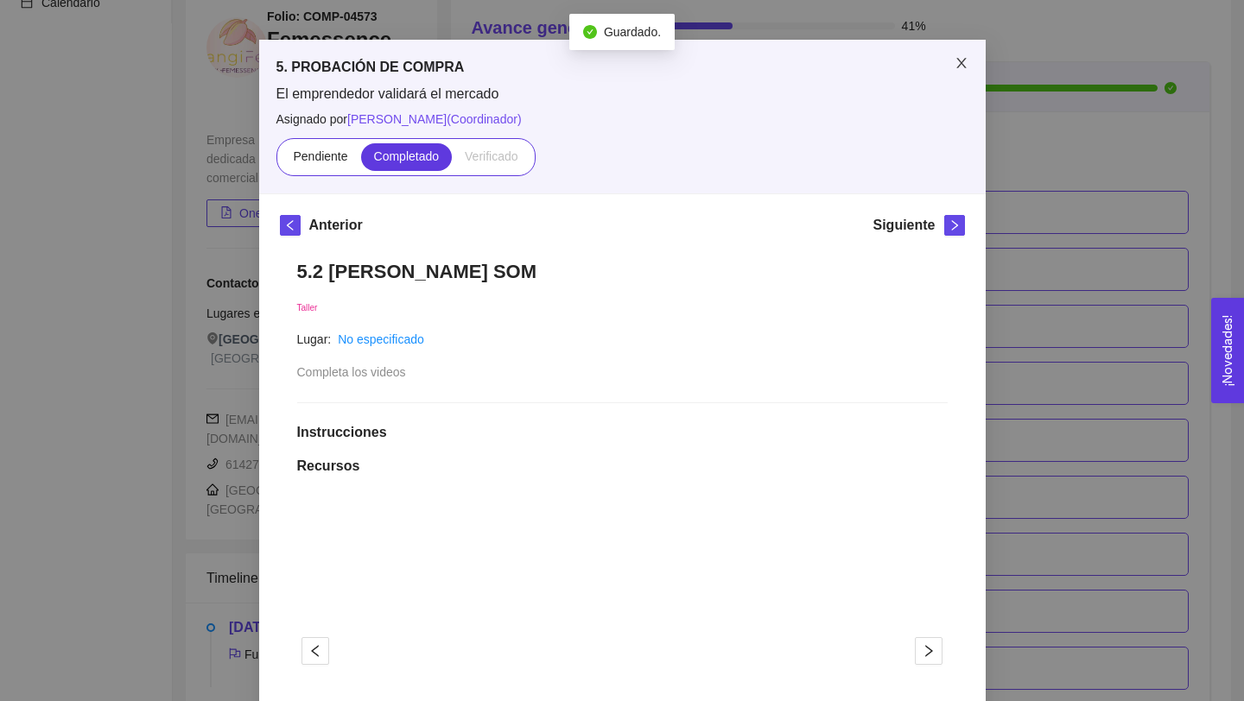
click at [956, 67] on icon "close" at bounding box center [962, 63] width 14 height 14
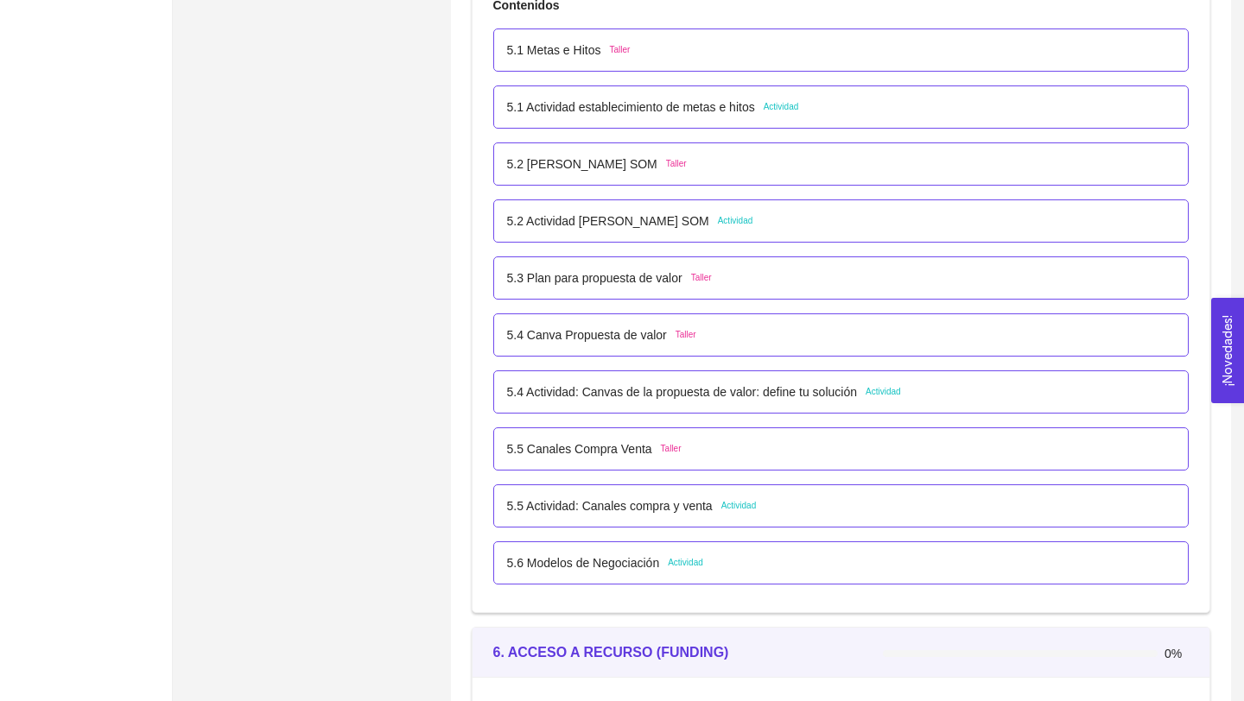
scroll to position [3355, 0]
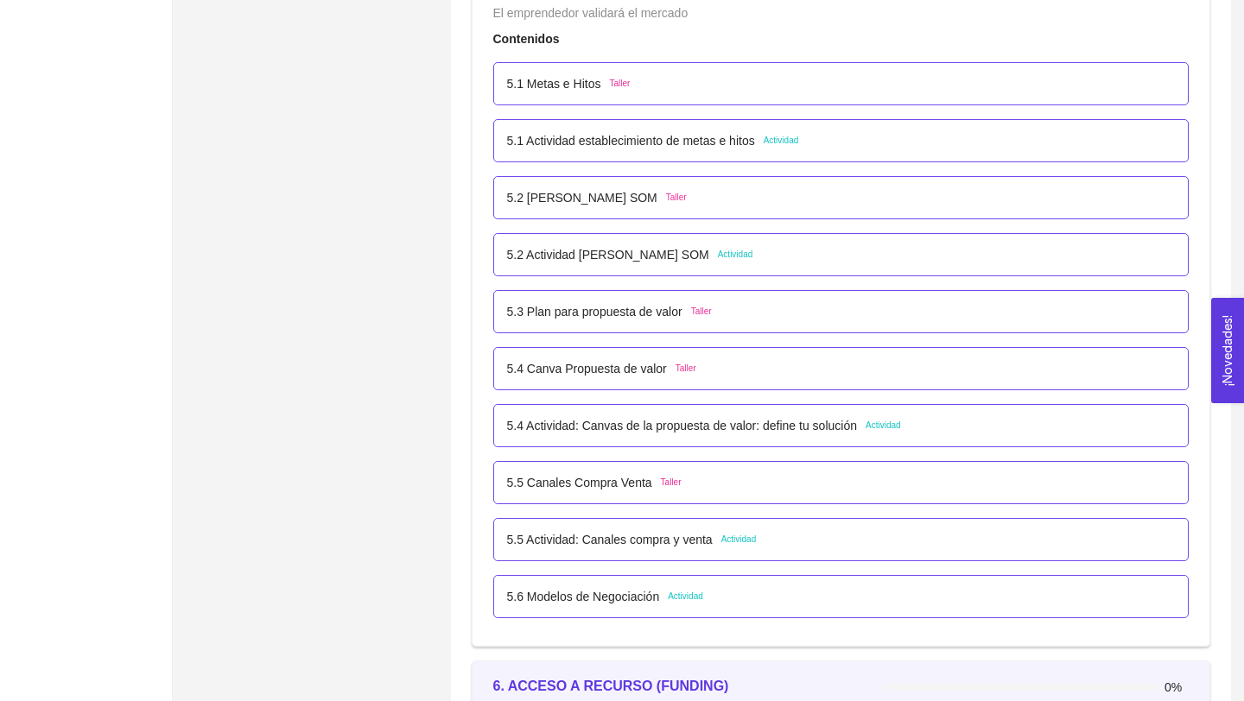
click at [589, 192] on p "5.2 [PERSON_NAME] SOM" at bounding box center [582, 197] width 150 height 19
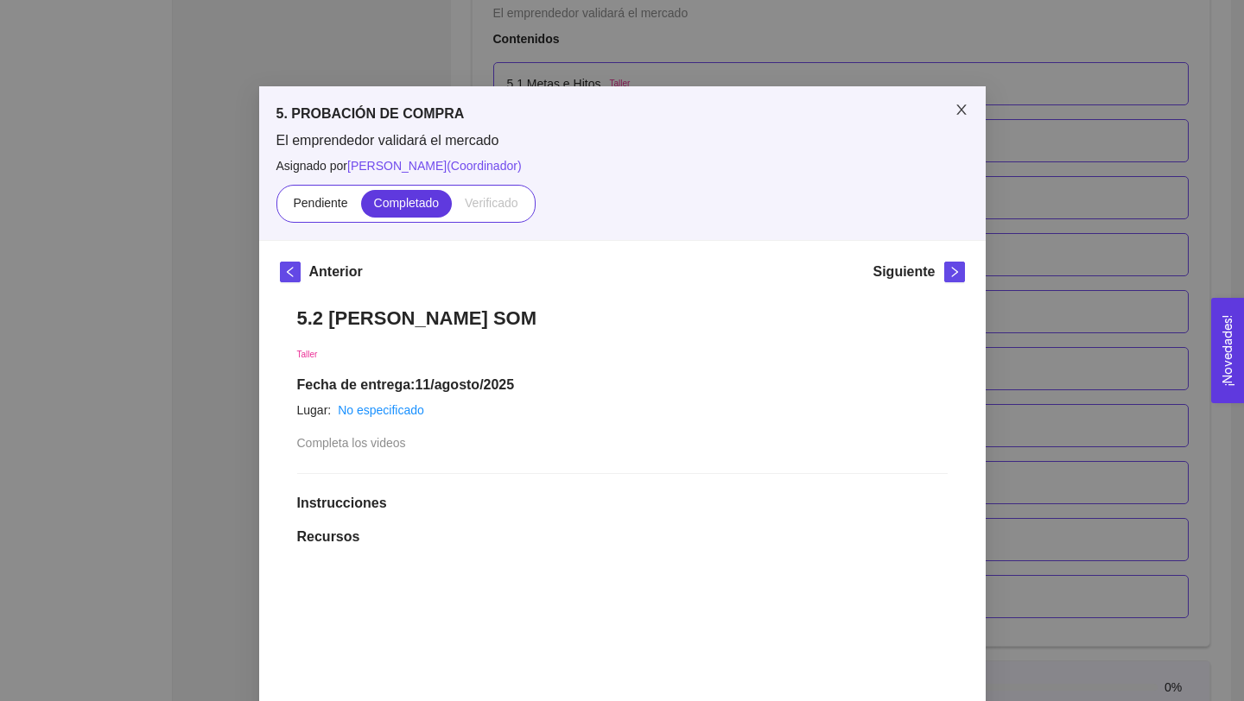
click at [961, 117] on span "Close" at bounding box center [961, 110] width 48 height 48
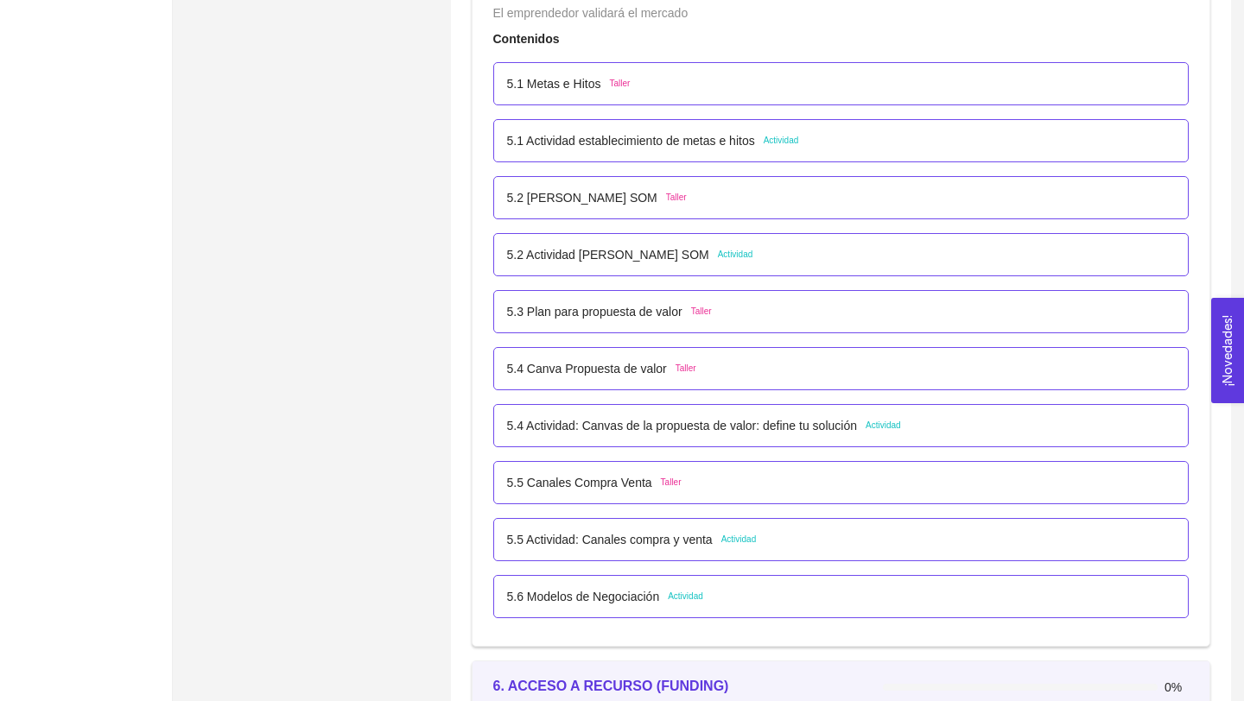
click at [682, 257] on p "5.2 Actividad [PERSON_NAME] SOM" at bounding box center [608, 254] width 202 height 19
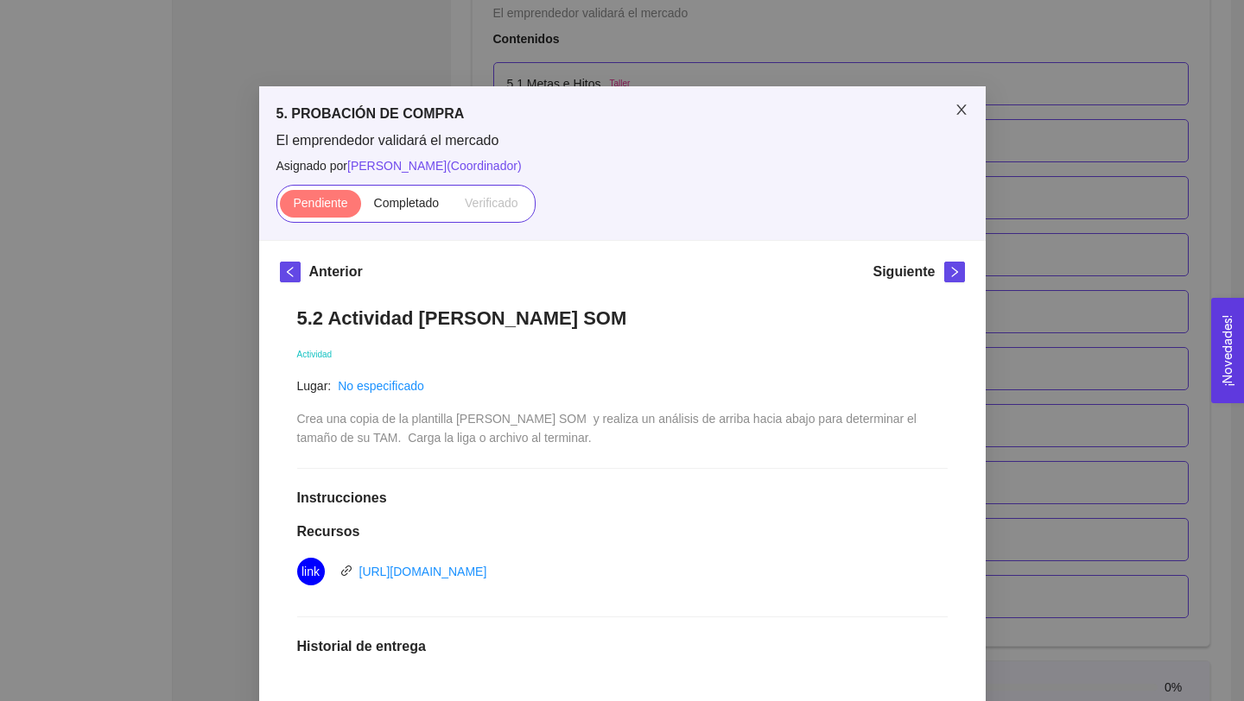
click at [960, 108] on icon "close" at bounding box center [962, 110] width 14 height 14
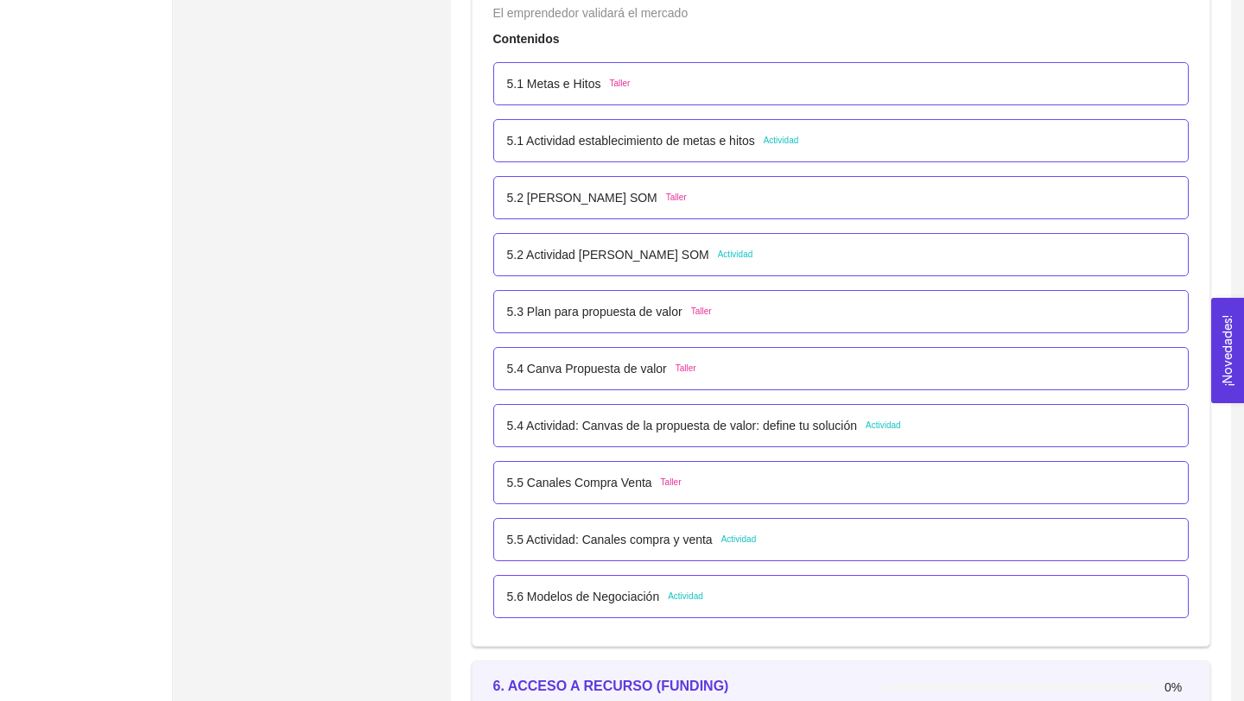
click at [643, 308] on p "5.3 Plan para propuesta de valor" at bounding box center [594, 311] width 175 height 19
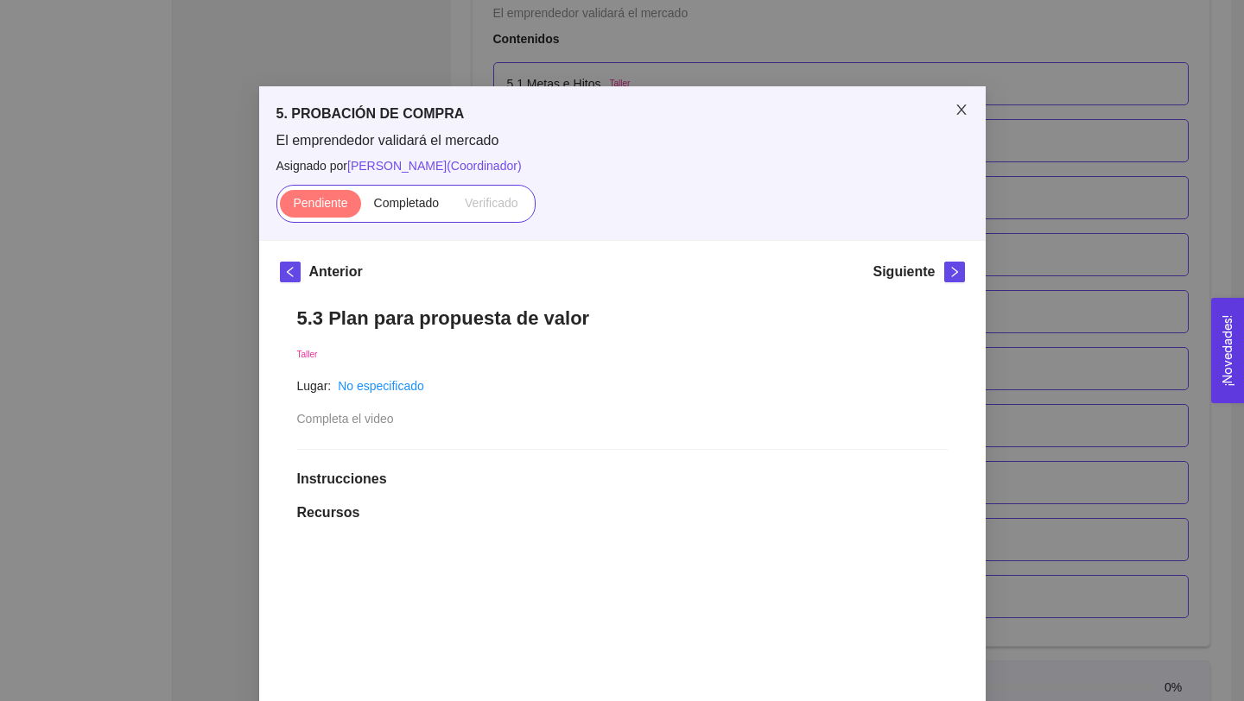
click at [946, 104] on span "Close" at bounding box center [961, 110] width 48 height 48
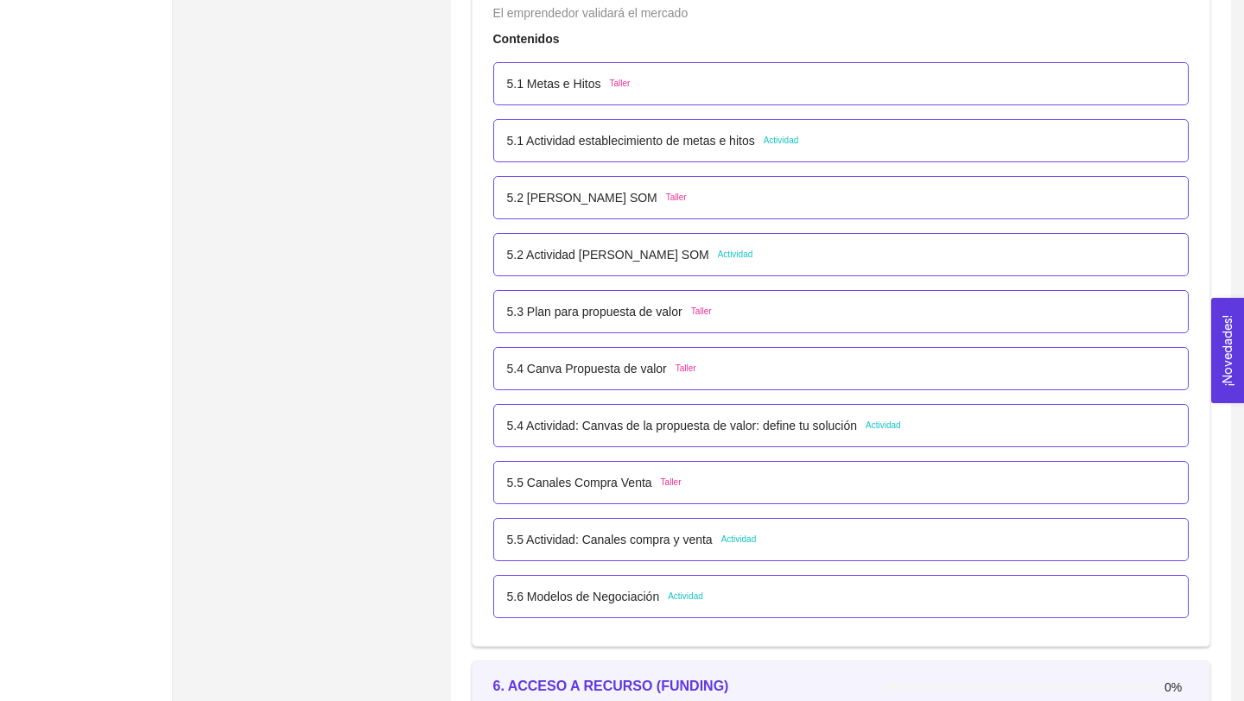
click at [644, 310] on p "5.3 Plan para propuesta de valor" at bounding box center [594, 311] width 175 height 19
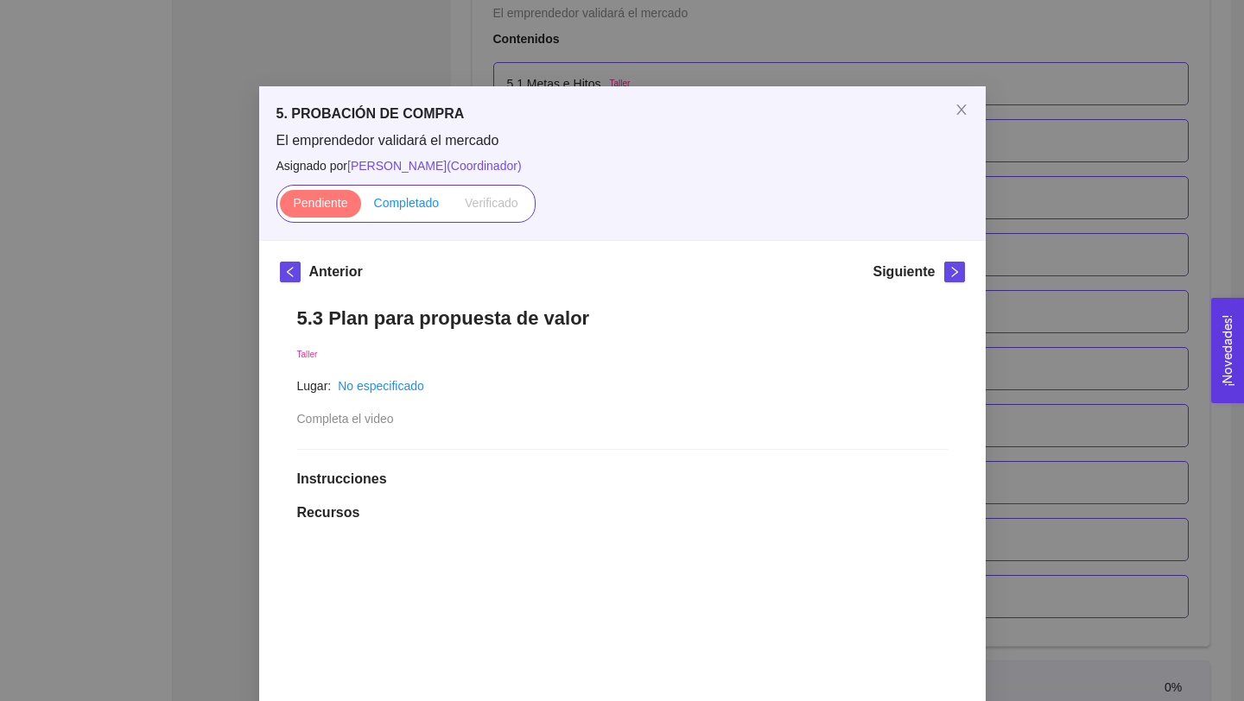
click at [420, 213] on label "Completado" at bounding box center [407, 204] width 92 height 28
click at [361, 207] on input "Completado" at bounding box center [361, 207] width 0 height 0
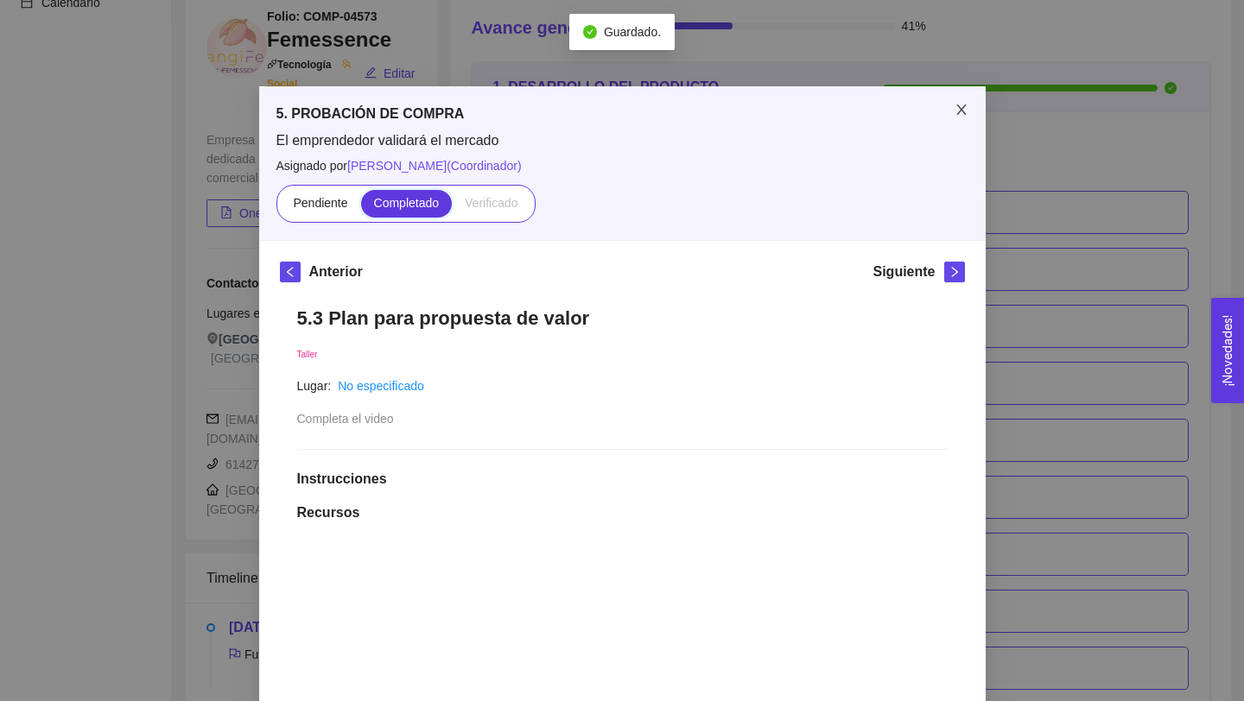
scroll to position [3355, 0]
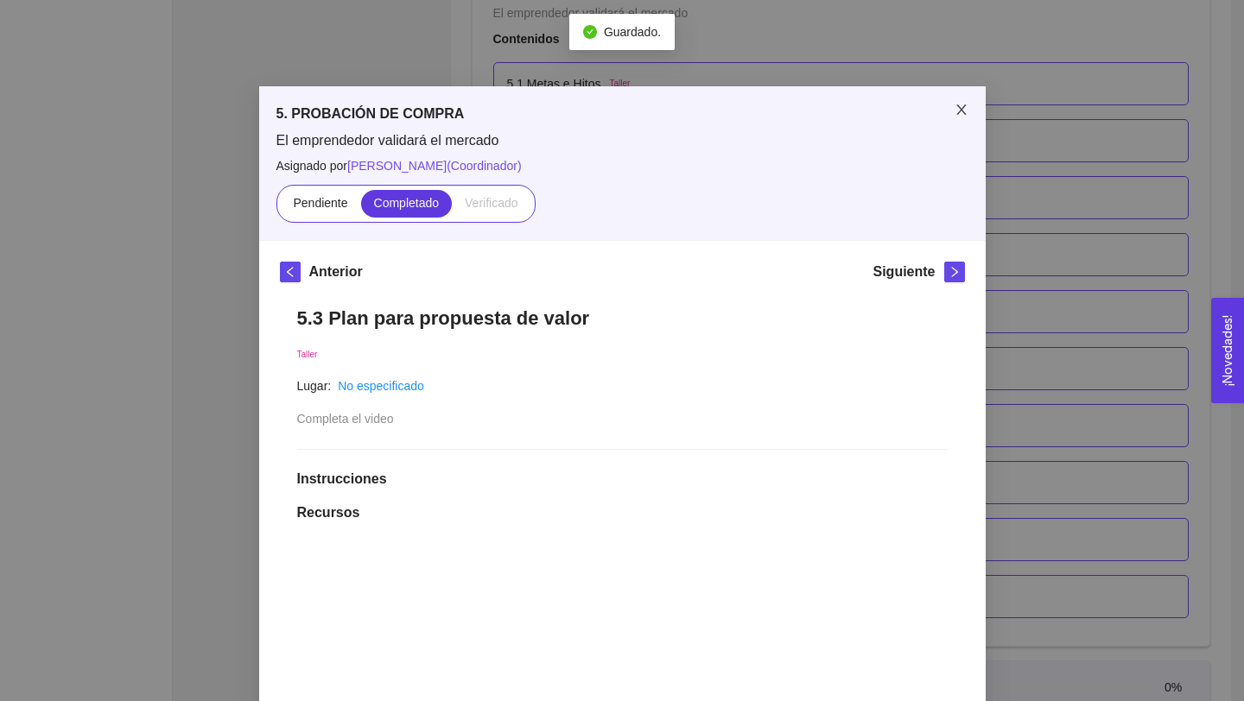
click at [970, 109] on span "Close" at bounding box center [961, 110] width 48 height 48
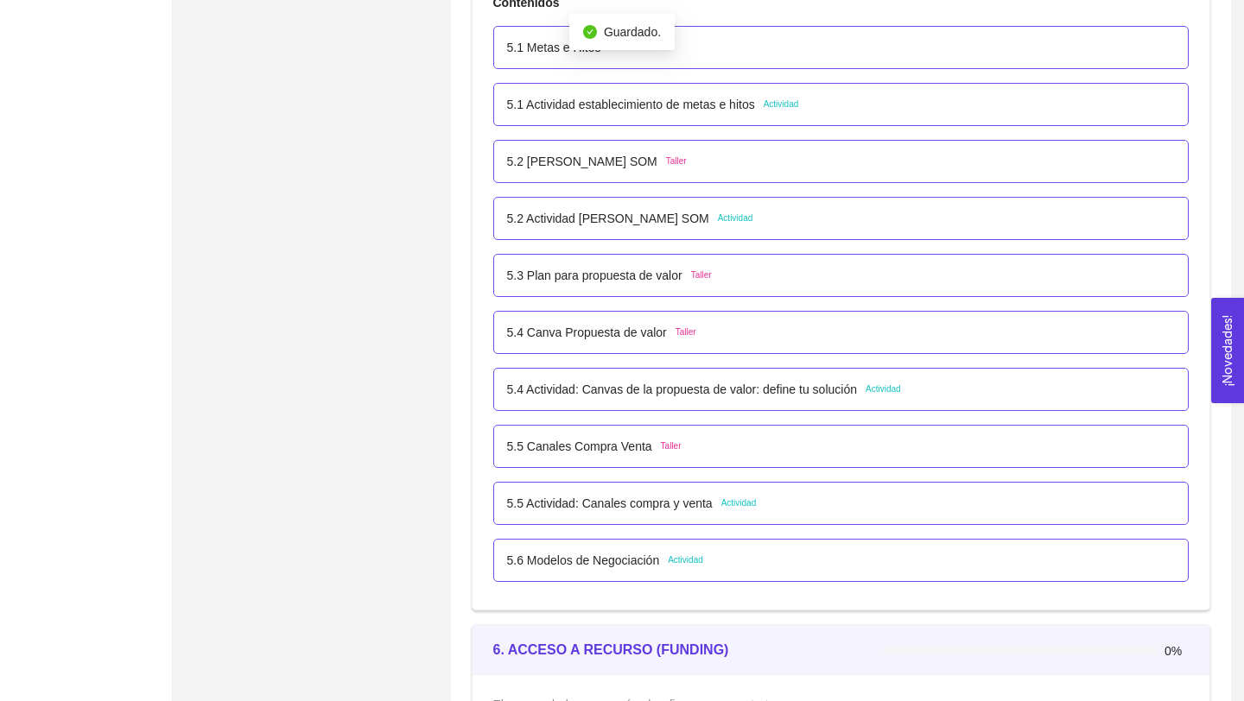
scroll to position [3394, 0]
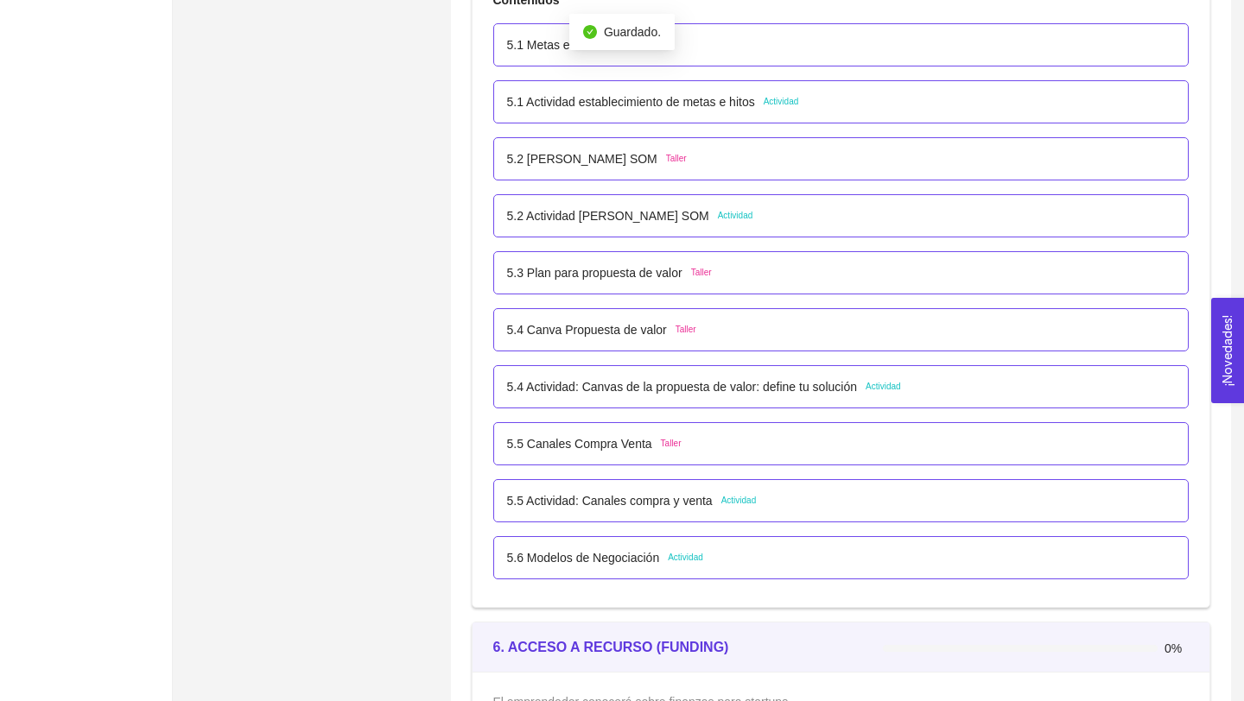
click at [612, 331] on p "5.4 Canva Propuesta de valor" at bounding box center [587, 329] width 160 height 19
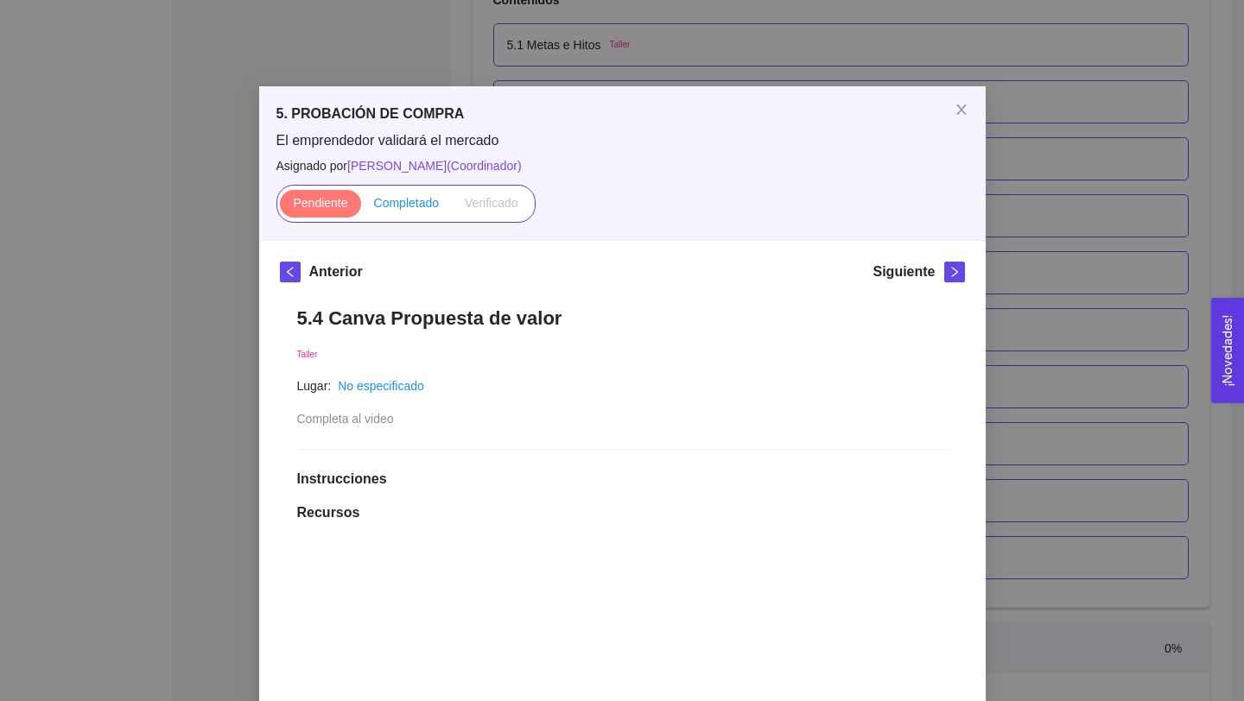
click at [429, 214] on label "Completado" at bounding box center [407, 204] width 92 height 28
click at [361, 207] on input "Completado" at bounding box center [361, 207] width 0 height 0
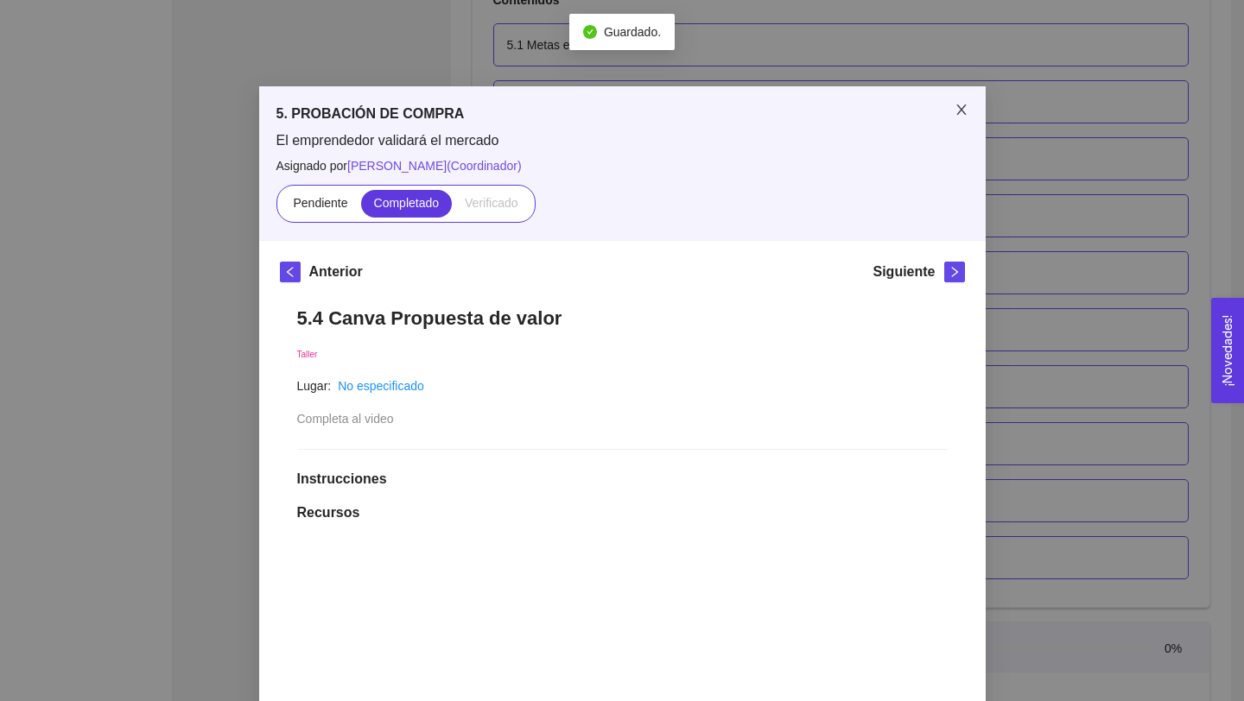
click at [961, 111] on icon "close" at bounding box center [961, 110] width 10 height 10
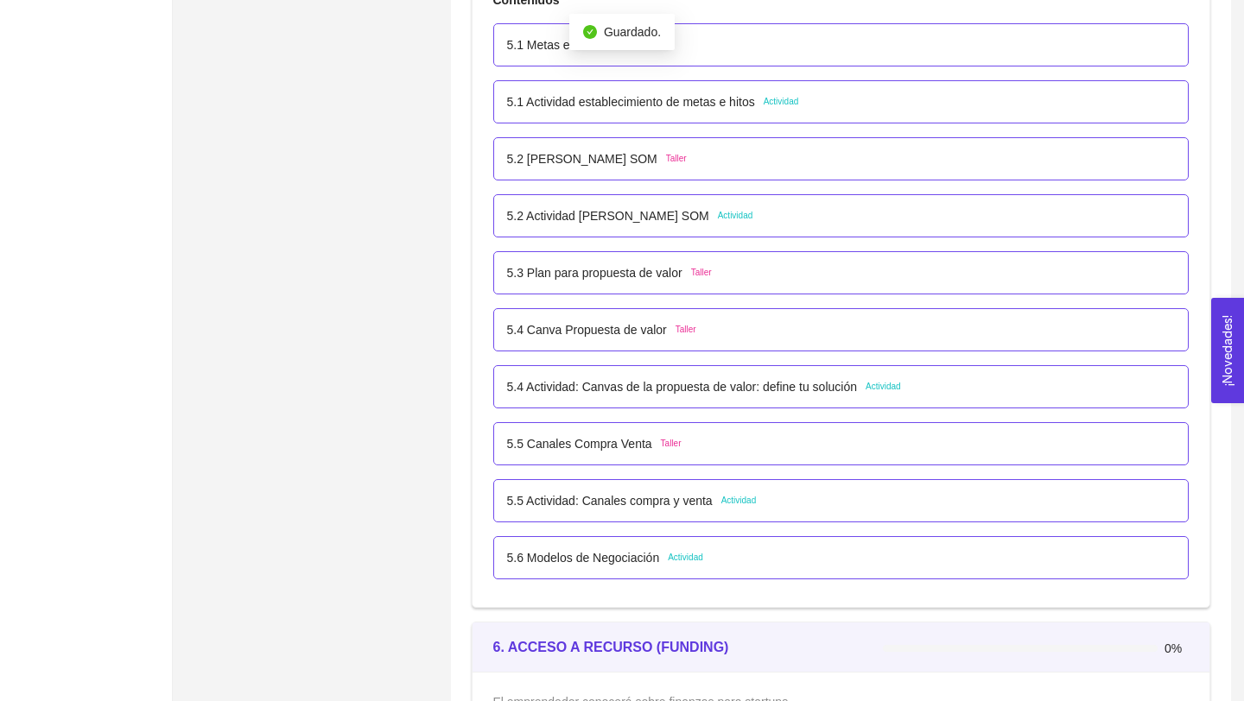
click at [650, 324] on p "5.4 Canva Propuesta de valor" at bounding box center [587, 329] width 160 height 19
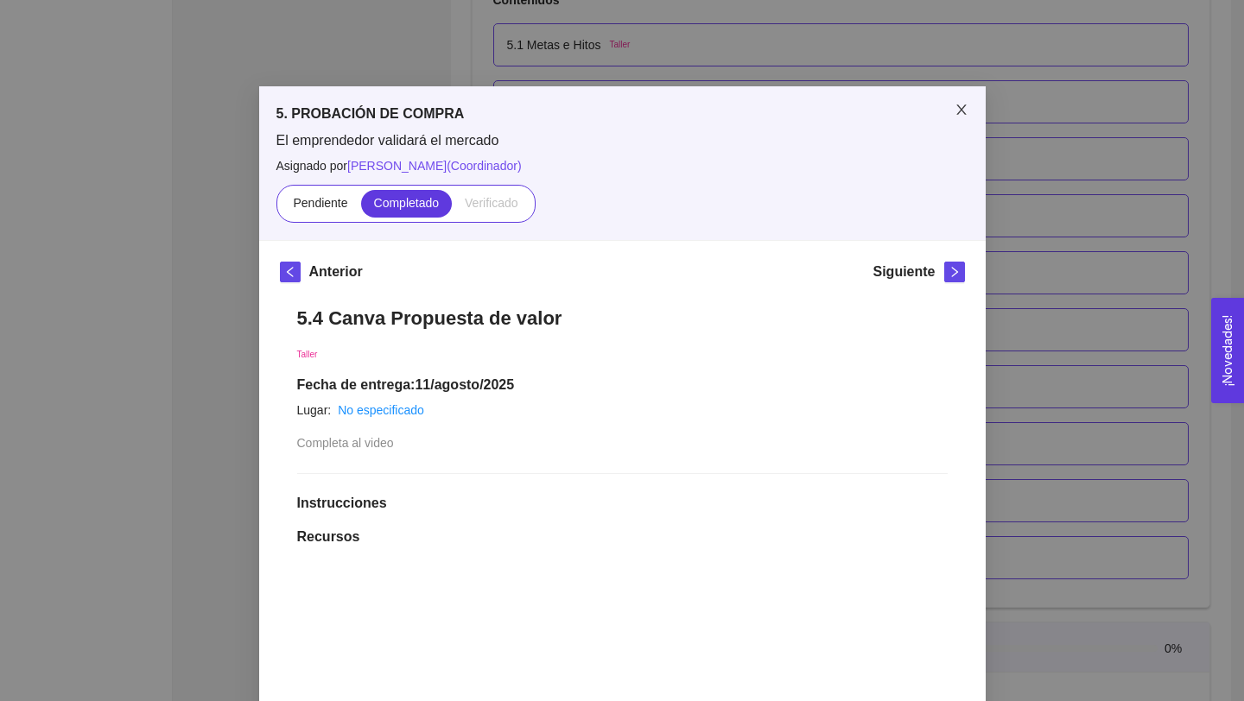
click at [968, 98] on span "Close" at bounding box center [961, 110] width 48 height 48
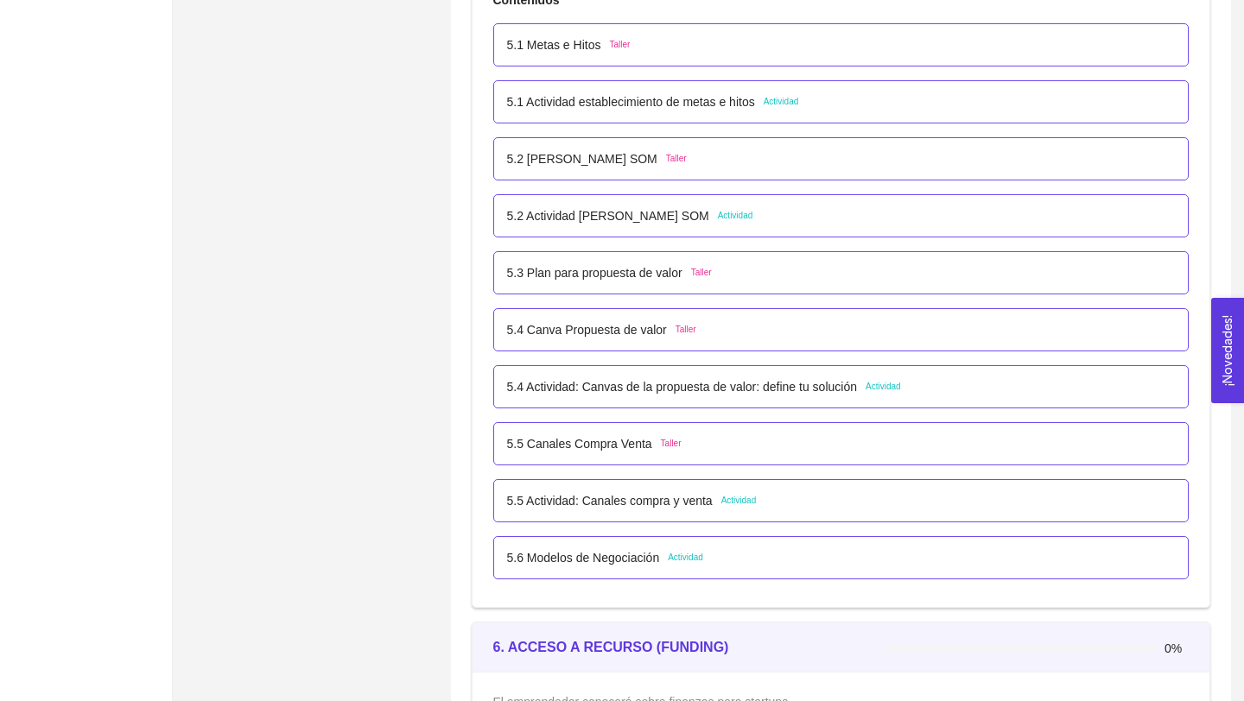
click at [748, 383] on p "5.4 Actividad: Canvas de la propuesta de valor: define tu solución" at bounding box center [682, 387] width 350 height 19
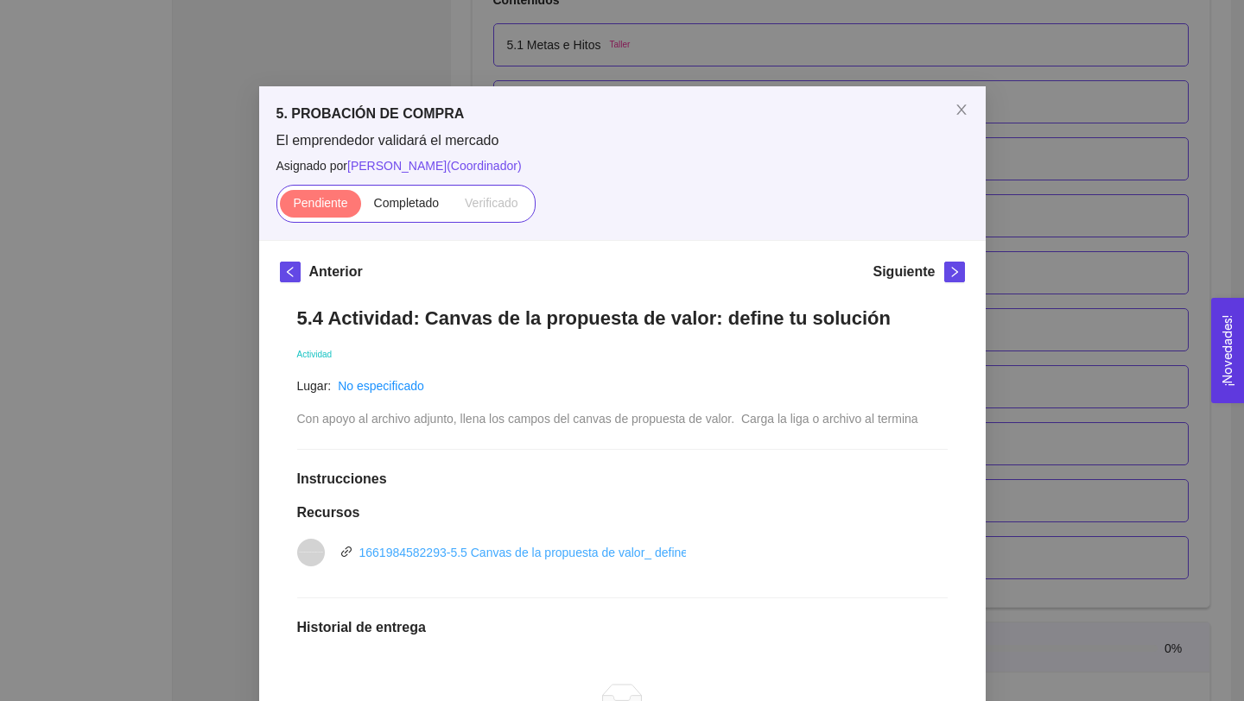
click at [606, 549] on link "1661984582293-5.5 Canvas de la propuesta de valor_ define tu solución.pptx" at bounding box center [567, 553] width 416 height 14
click at [899, 40] on div "5. PROBACIÓN DE COMPRA El emprendedor validará el mercado Asignado por [PERSON_…" at bounding box center [622, 350] width 1244 height 701
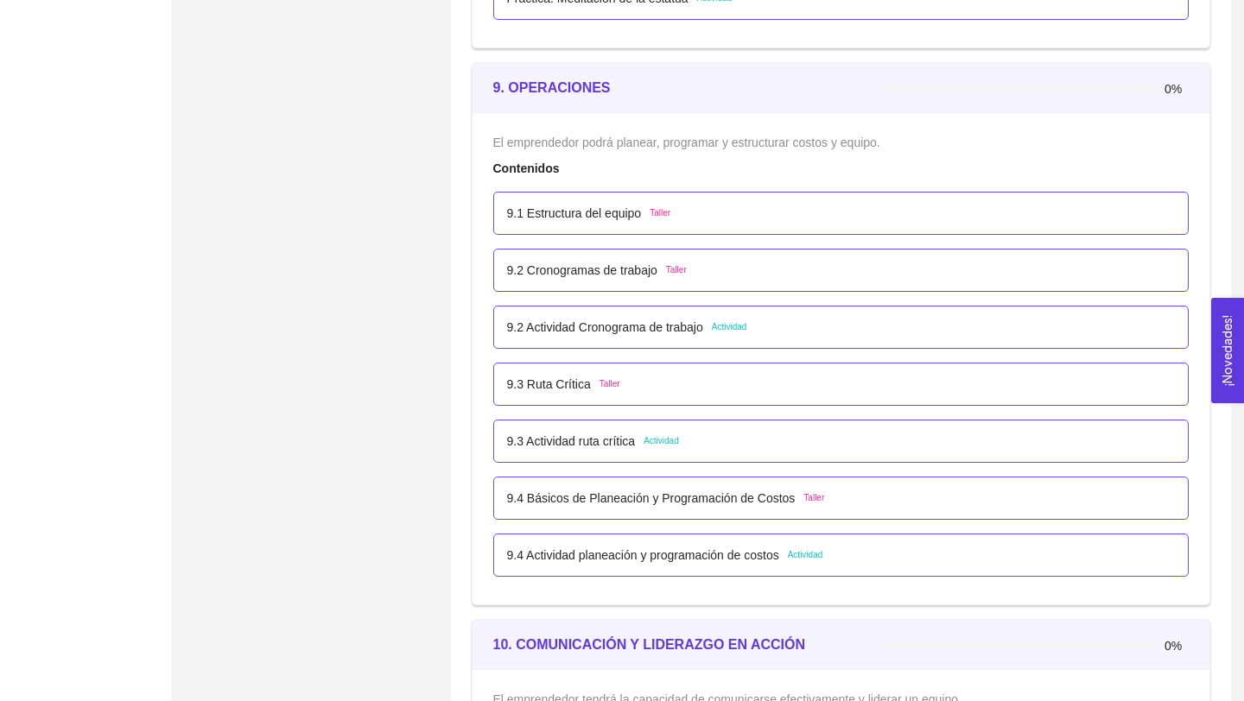
scroll to position [5749, 0]
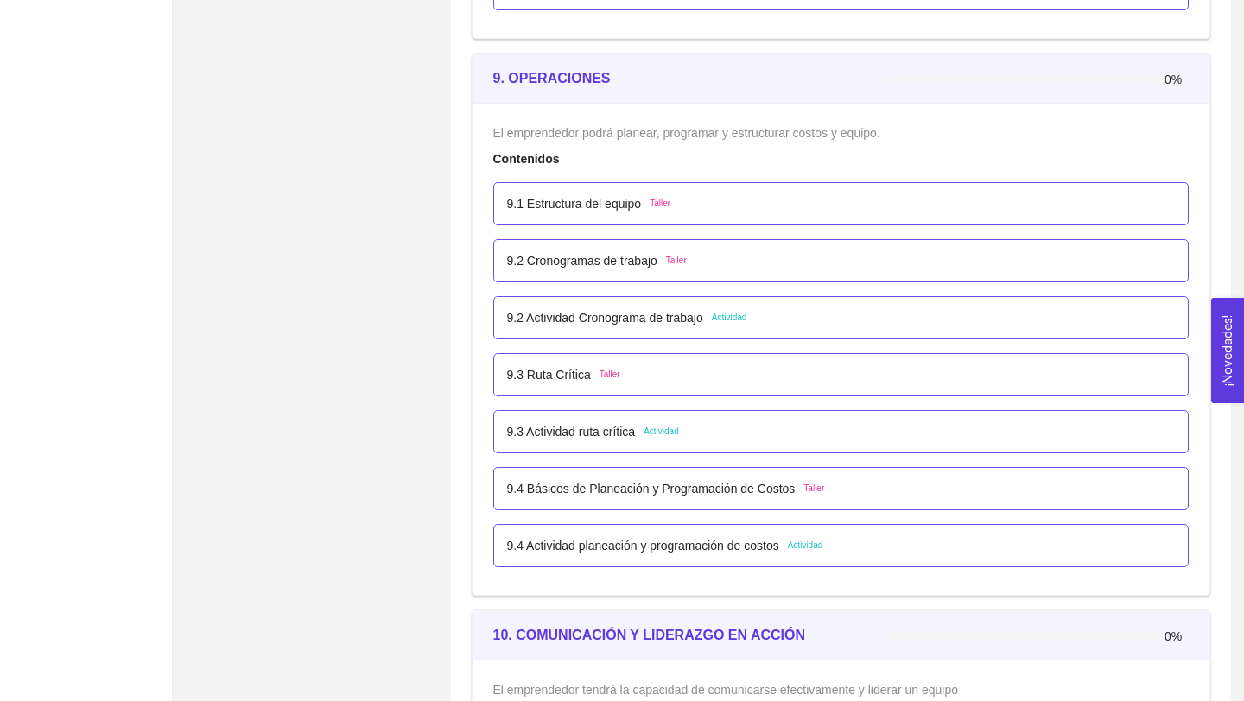
click at [467, 447] on div "9. OPERACIONES 0% El emprendedor podrá planear, programar y estructurar costos …" at bounding box center [841, 324] width 748 height 543
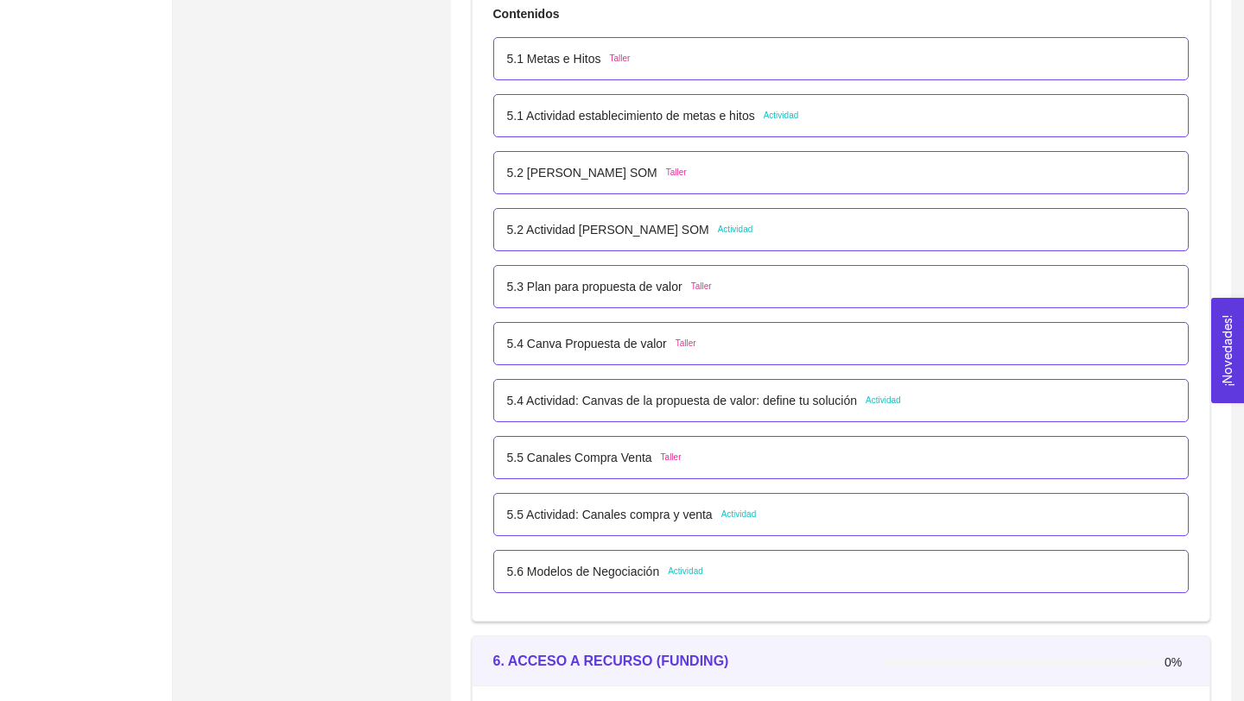
scroll to position [3383, 0]
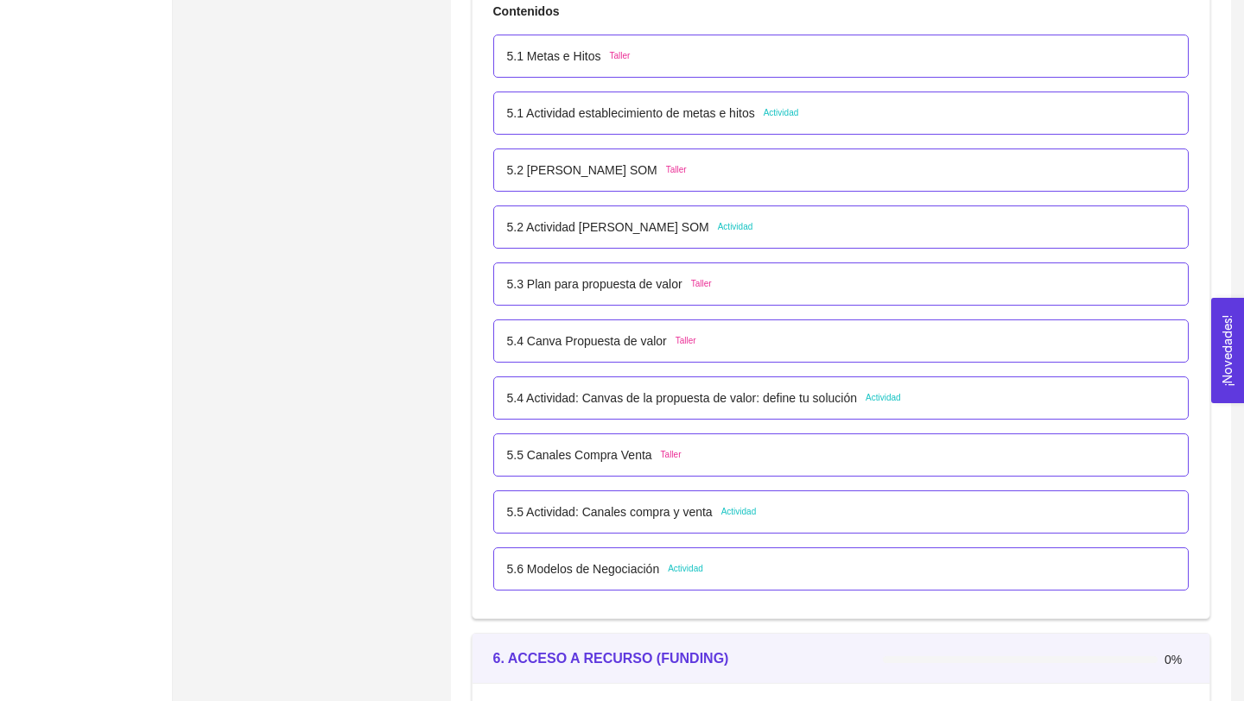
click at [579, 54] on p "5.1 Metas e Hitos" at bounding box center [554, 56] width 94 height 19
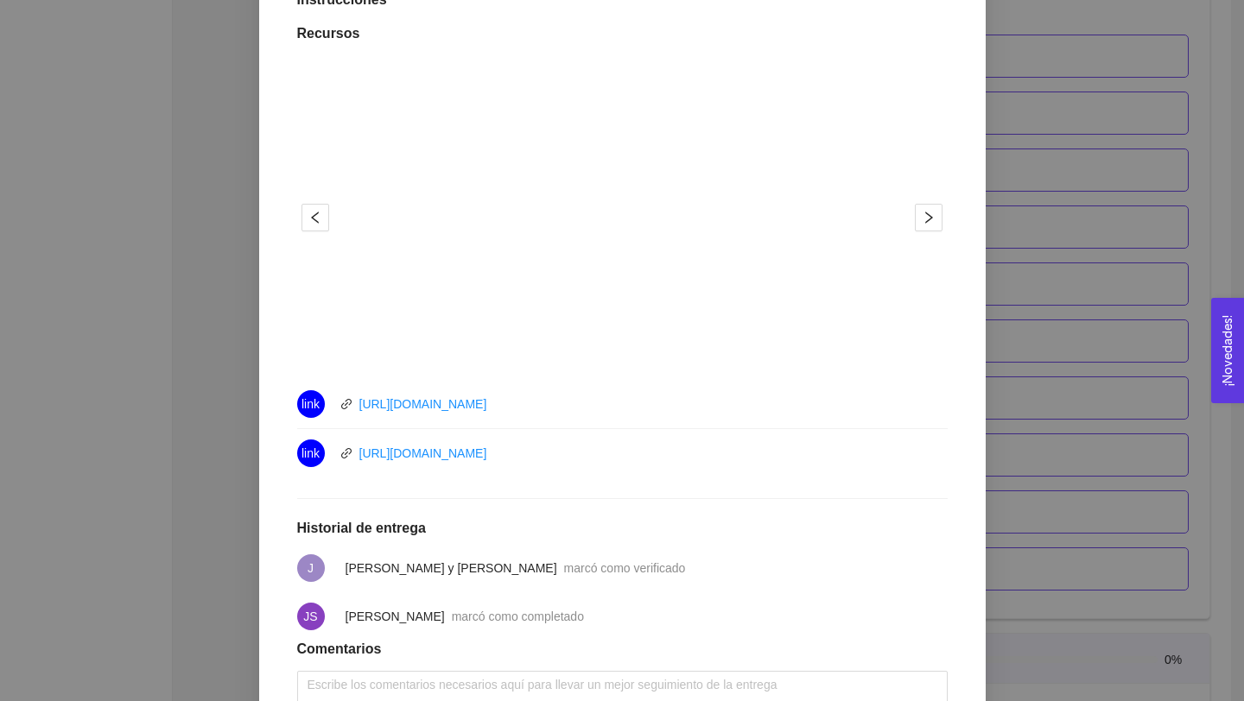
scroll to position [513, 0]
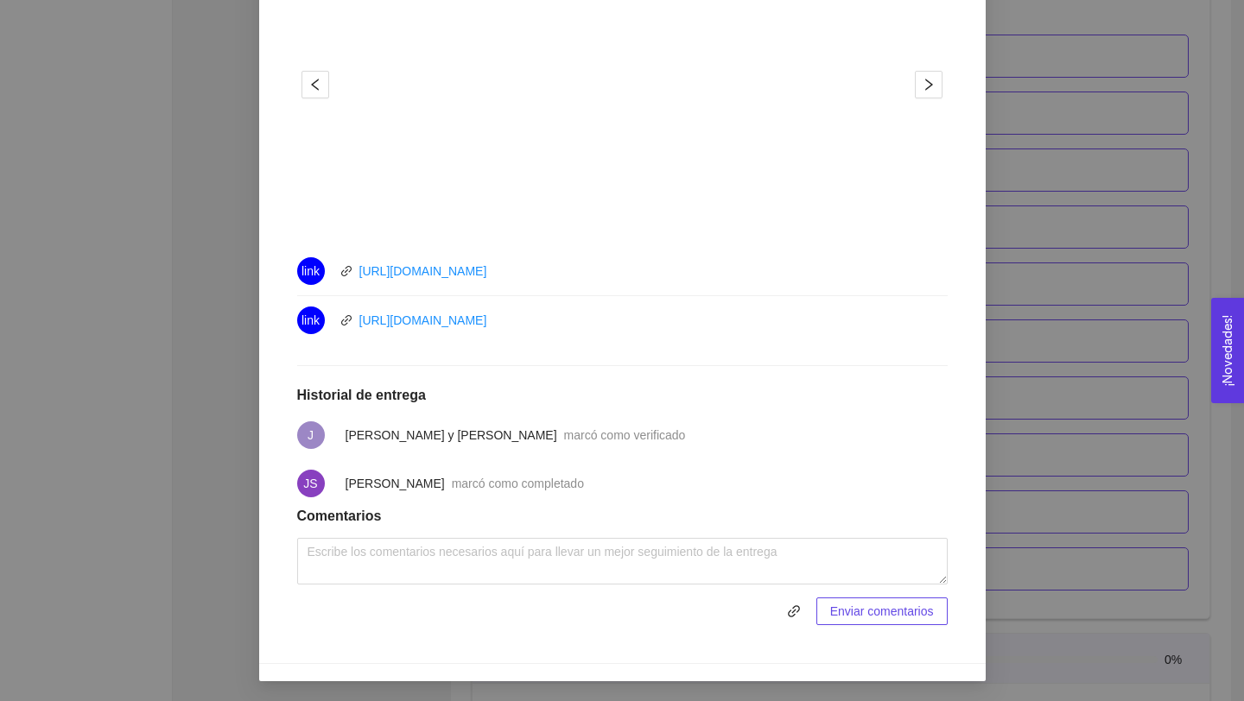
click at [225, 499] on div "5. PROBACIÓN DE COMPRA El emprendedor validará el mercado Asignado por [PERSON_…" at bounding box center [622, 350] width 1244 height 701
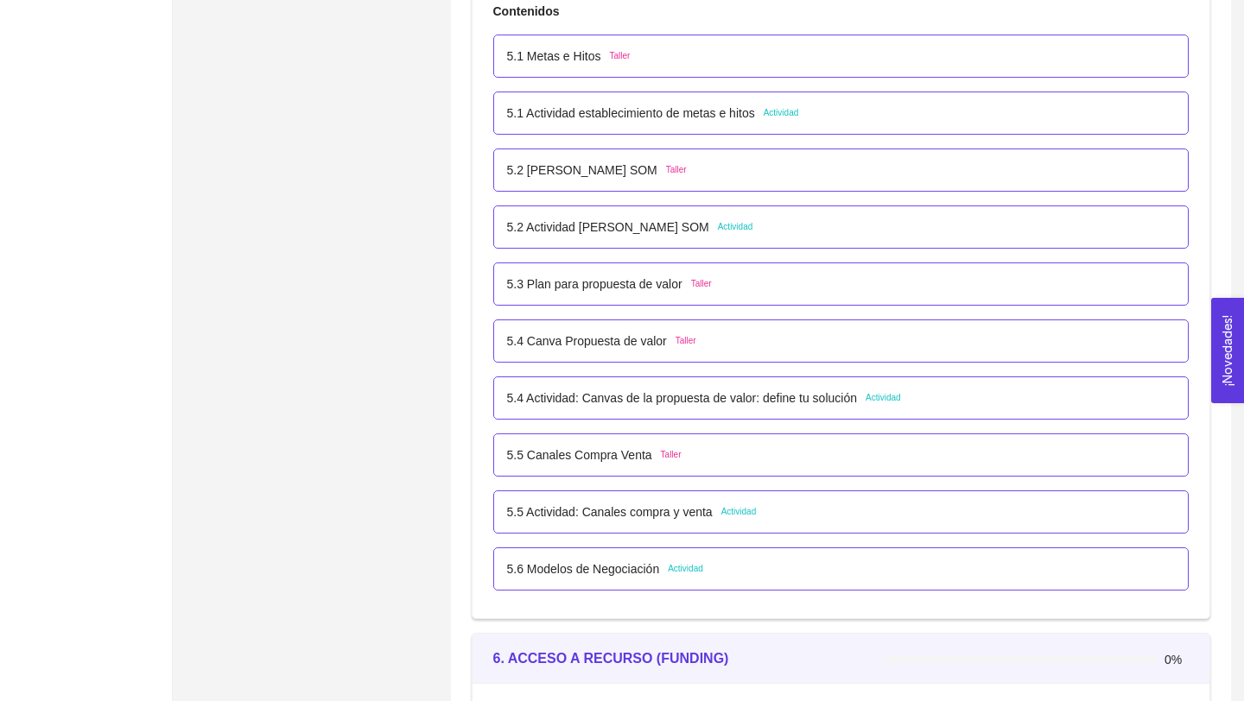
click at [663, 113] on p "5.1 Actividad establecimiento de metas e hitos" at bounding box center [631, 113] width 248 height 19
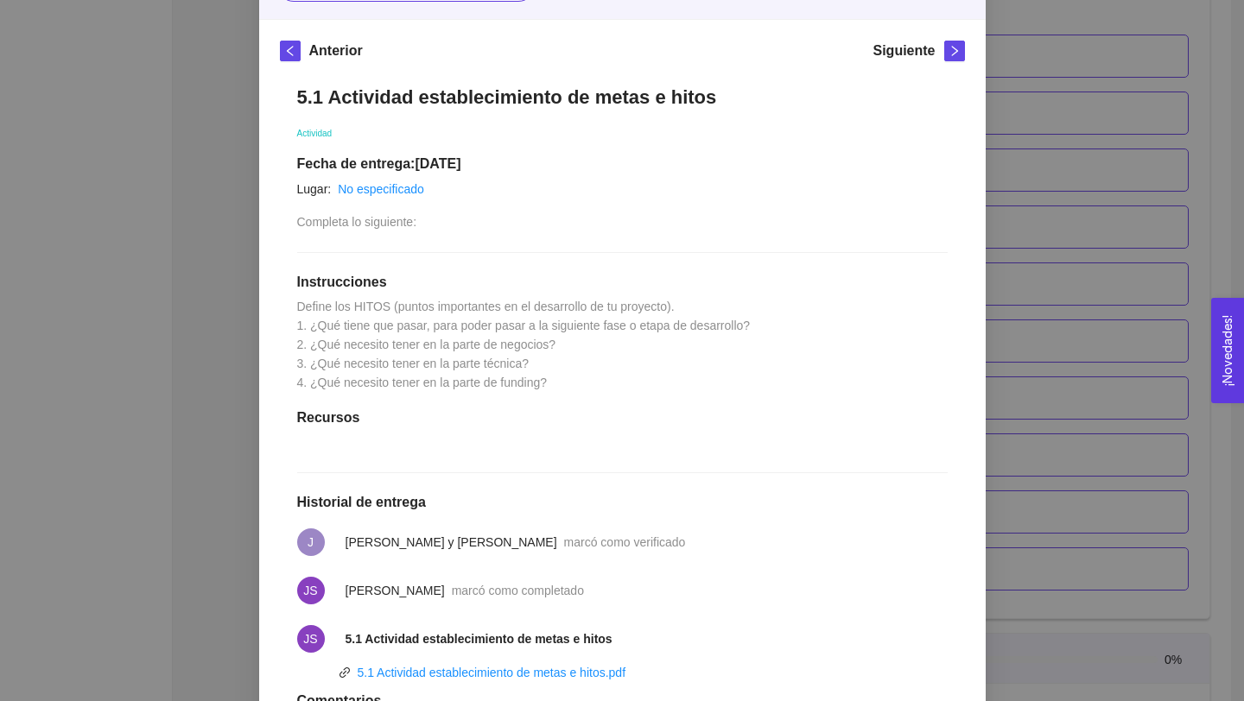
scroll to position [225, 0]
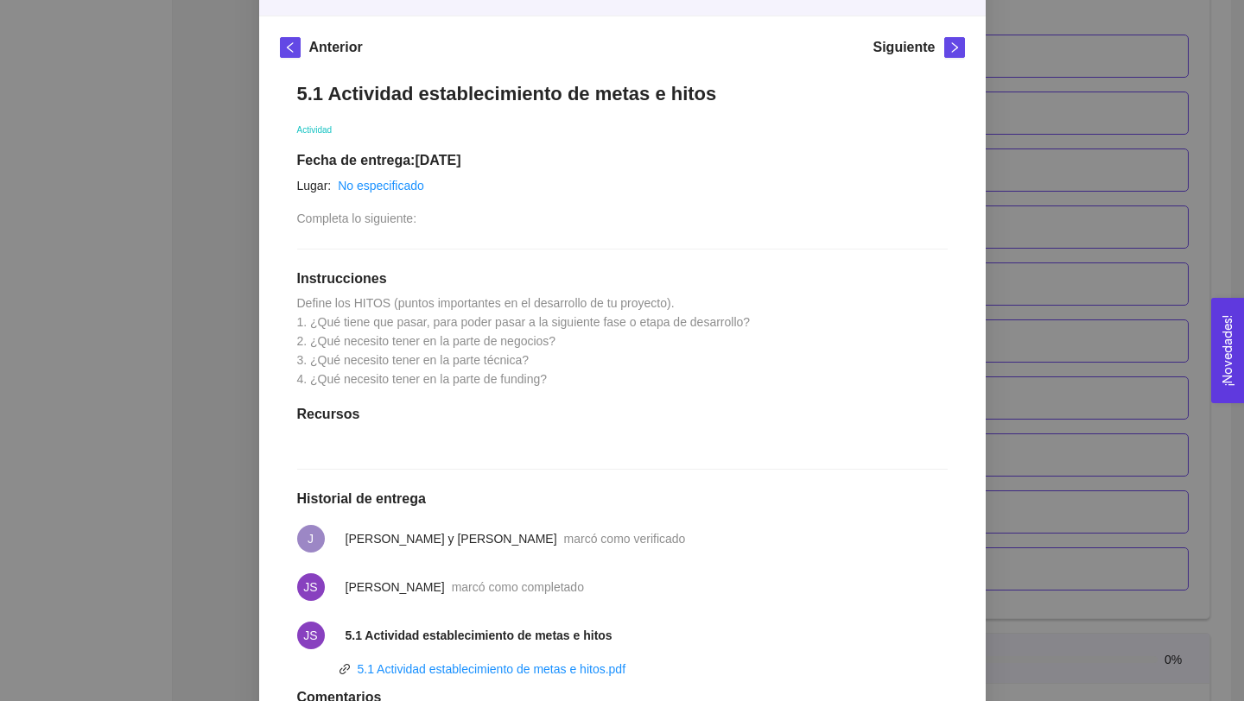
click at [224, 493] on div "5. PROBACIÓN DE COMPRA El emprendedor validará el mercado Asignado por [PERSON_…" at bounding box center [622, 350] width 1244 height 701
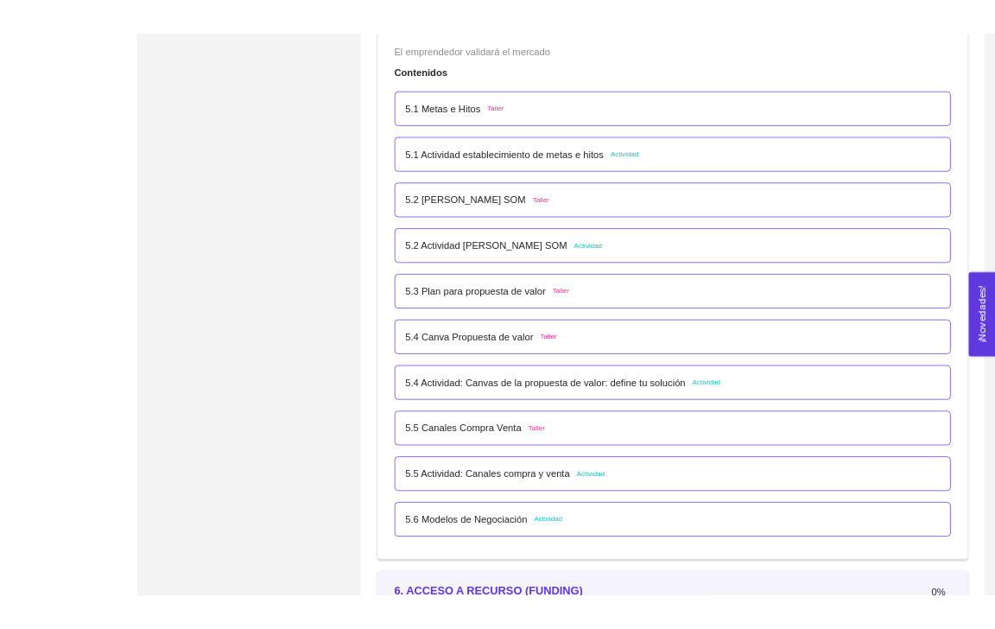
scroll to position [3349, 0]
